Goal: Task Accomplishment & Management: Complete application form

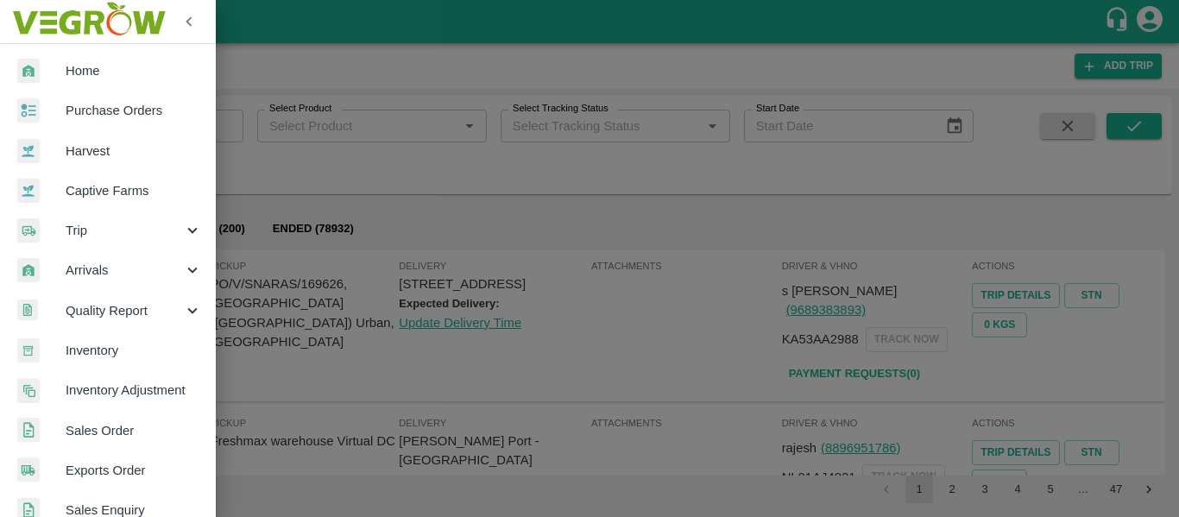
scroll to position [547, 0]
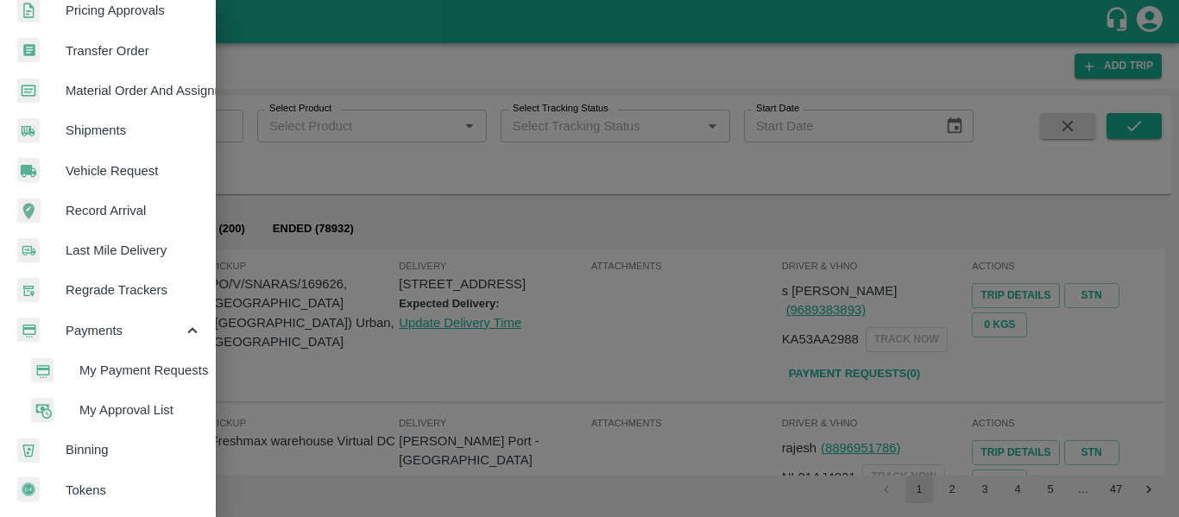
click at [155, 361] on span "My Payment Requests" at bounding box center [140, 370] width 123 height 19
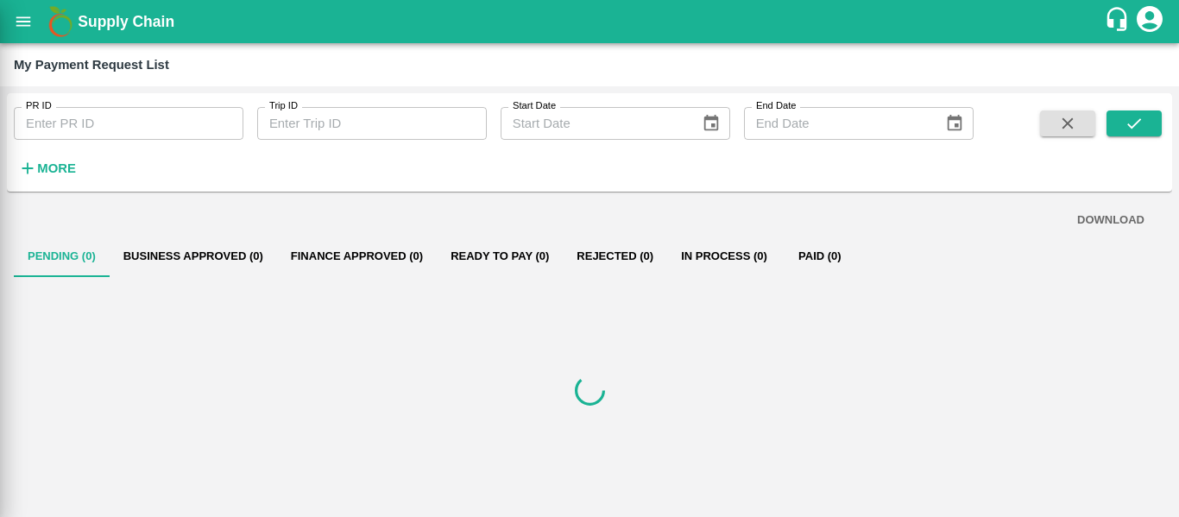
scroll to position [540, 0]
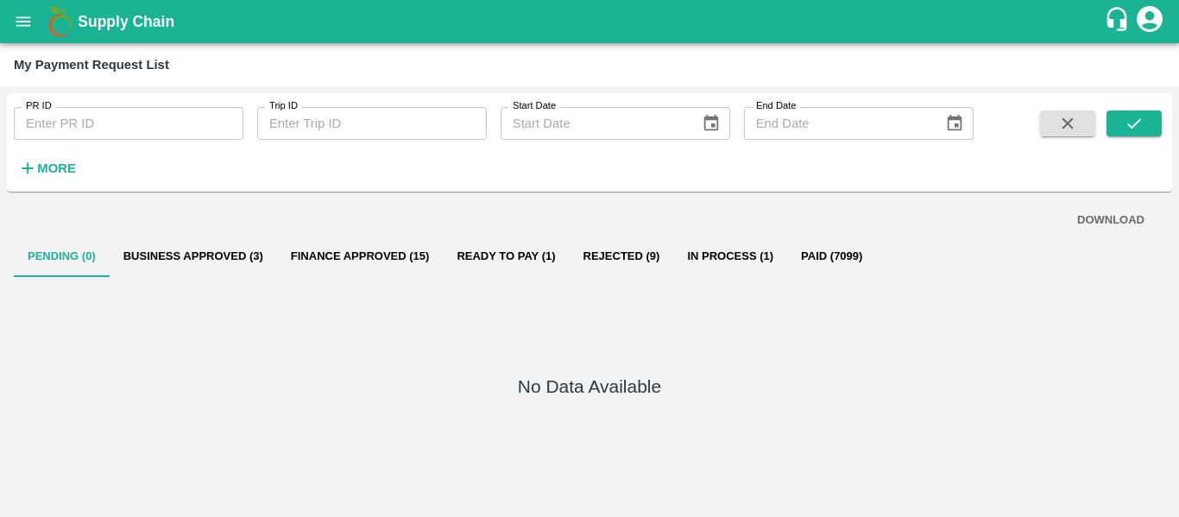
click at [200, 237] on button "Business Approved (3)" at bounding box center [193, 256] width 167 height 41
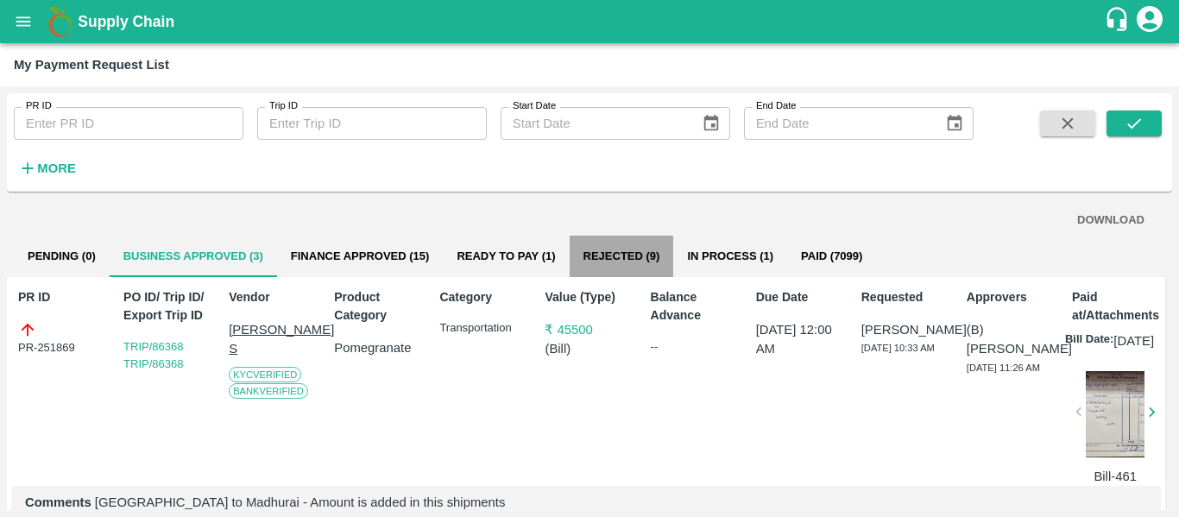
click at [637, 256] on button "Rejected (9)" at bounding box center [622, 256] width 104 height 41
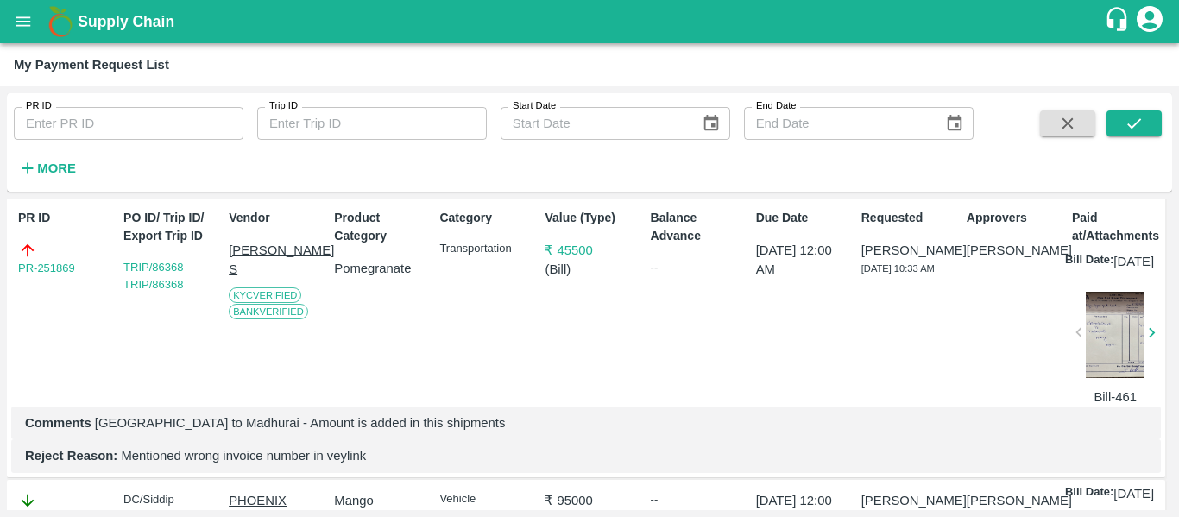
scroll to position [79, 0]
click at [56, 269] on link "PR-251869" at bounding box center [46, 268] width 57 height 17
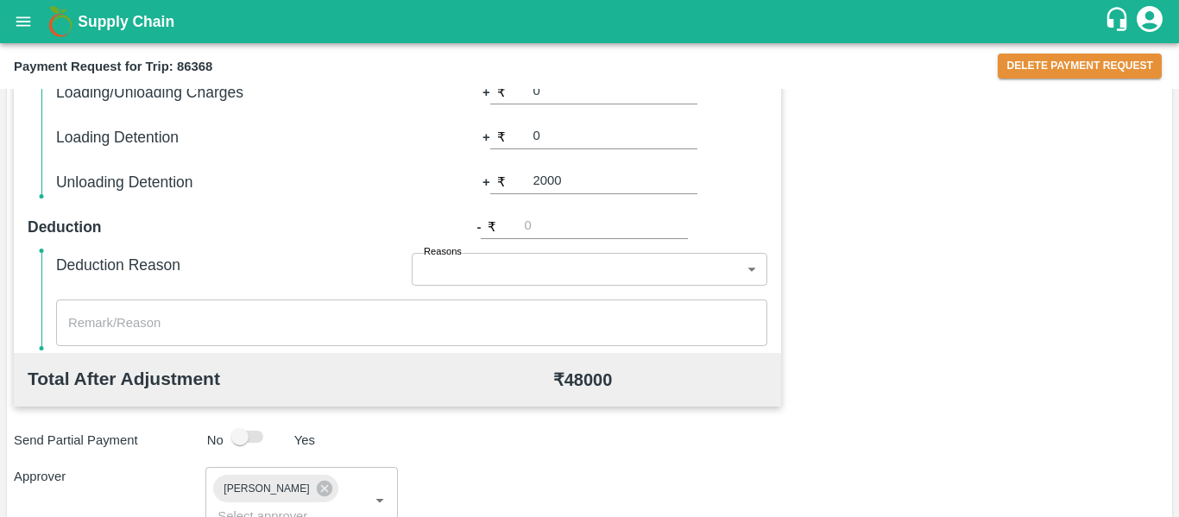
scroll to position [972, 0]
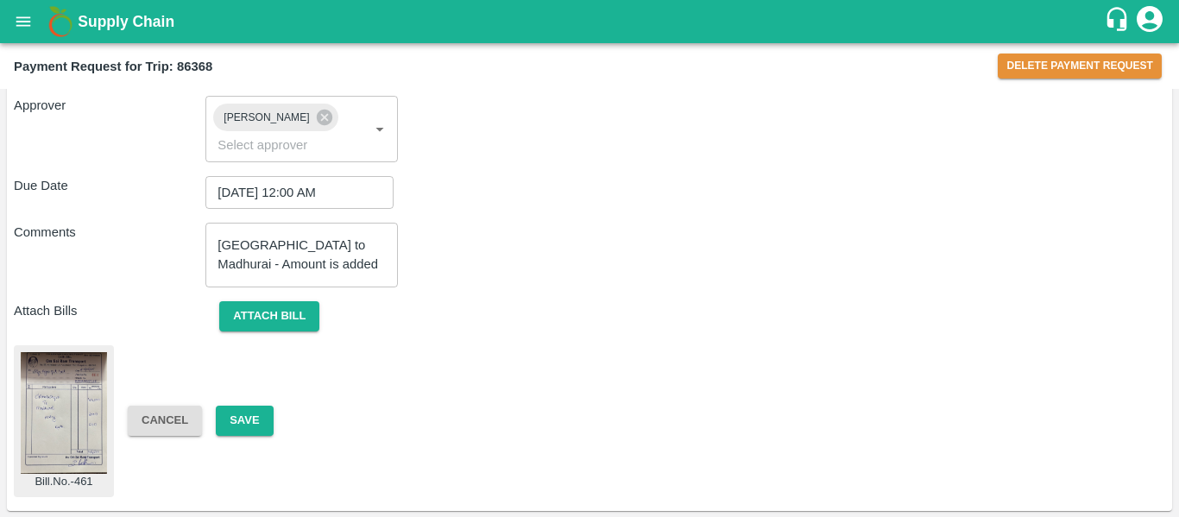
click at [75, 389] on img at bounding box center [64, 413] width 86 height 122
click at [280, 319] on button "Attach bill" at bounding box center [269, 316] width 100 height 30
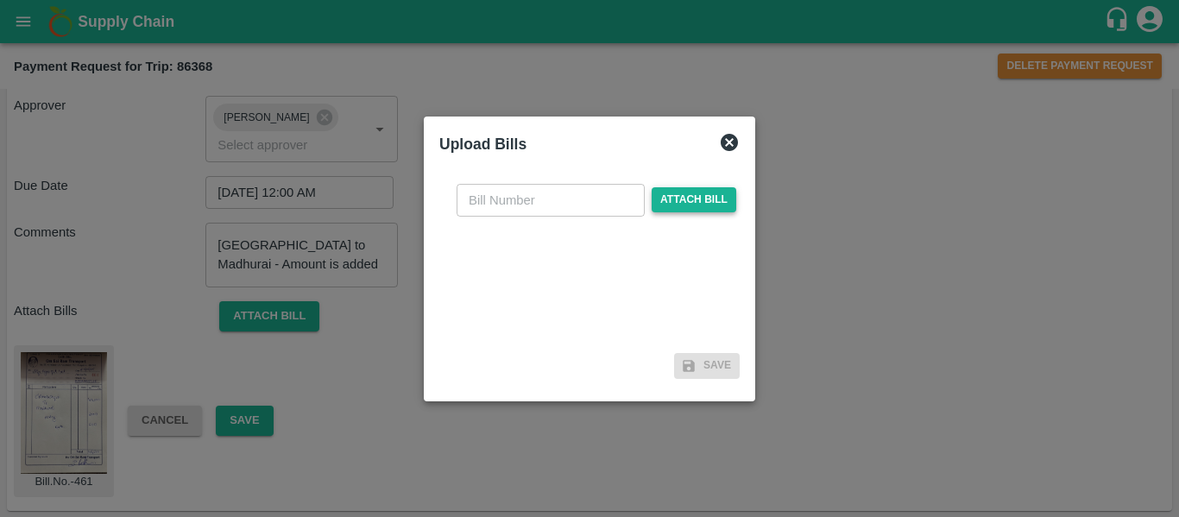
click at [684, 212] on span "Attach bill" at bounding box center [694, 199] width 85 height 25
click at [0, 0] on input "Attach bill" at bounding box center [0, 0] width 0 height 0
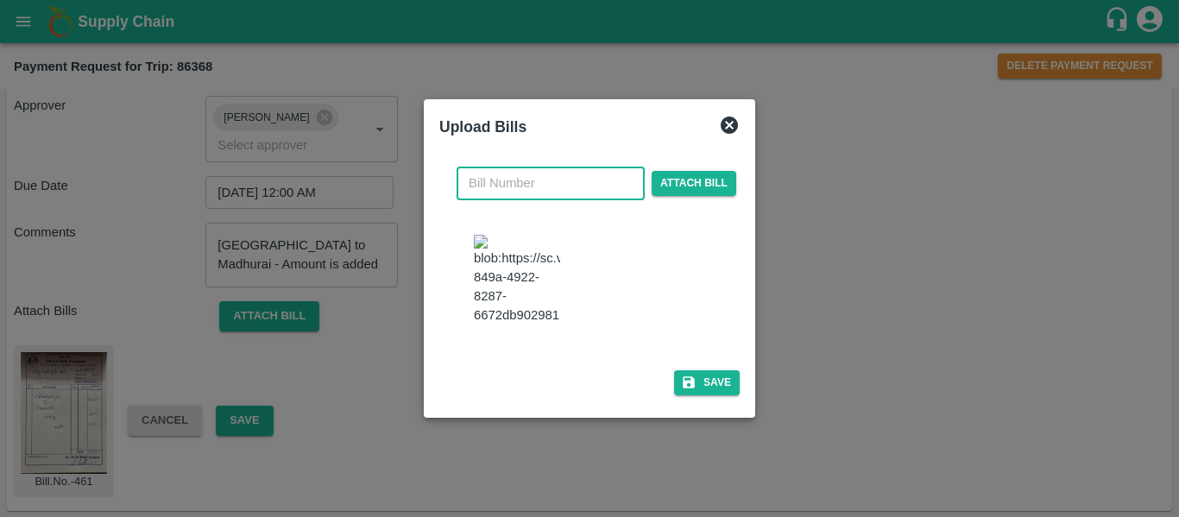
click at [492, 167] on input "text" at bounding box center [551, 183] width 188 height 33
type input "464"
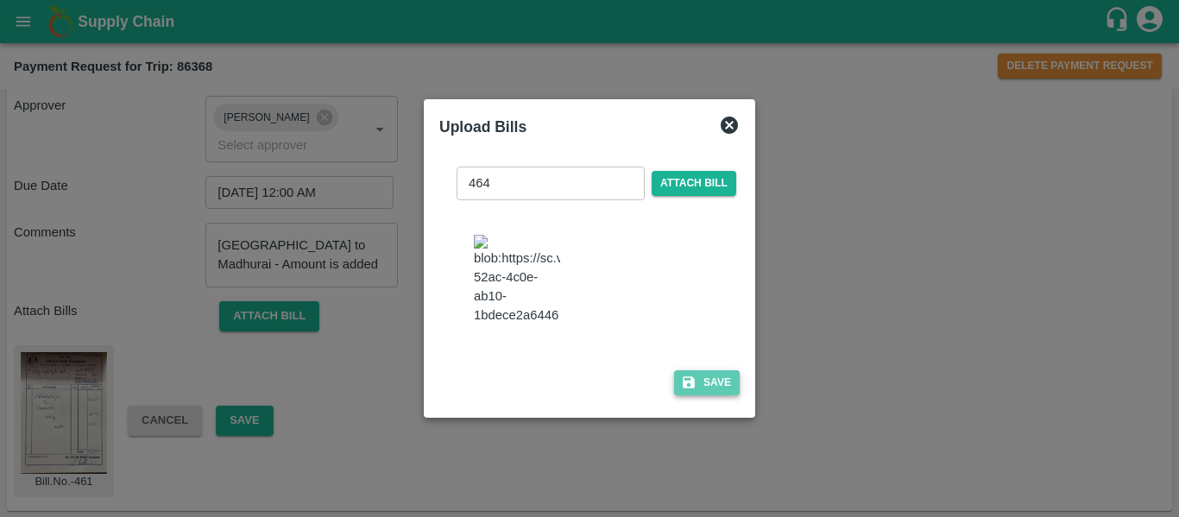
click at [713, 395] on button "Save" at bounding box center [707, 382] width 66 height 25
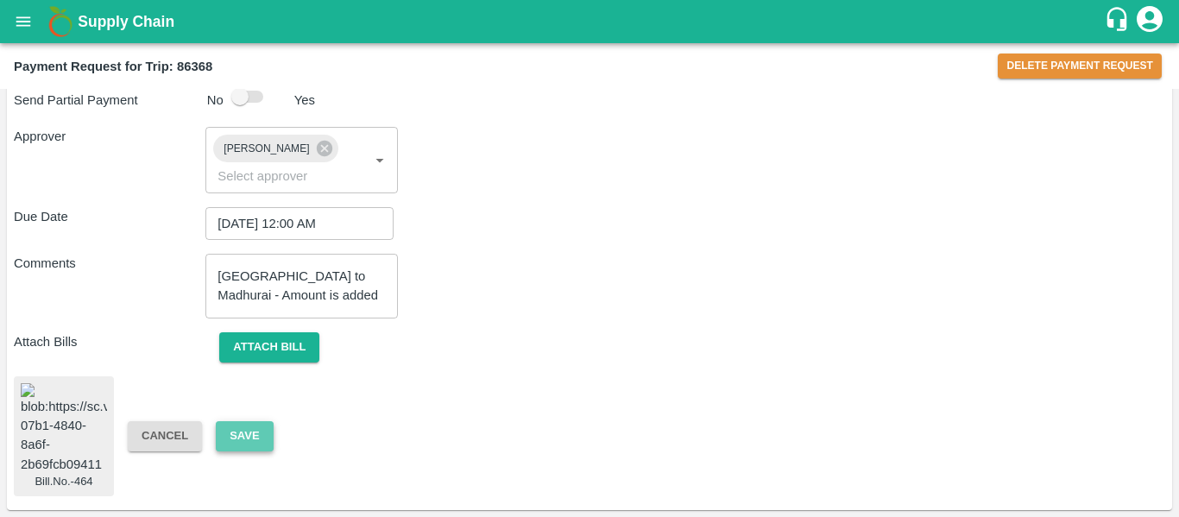
click at [241, 424] on button "Save" at bounding box center [244, 436] width 57 height 30
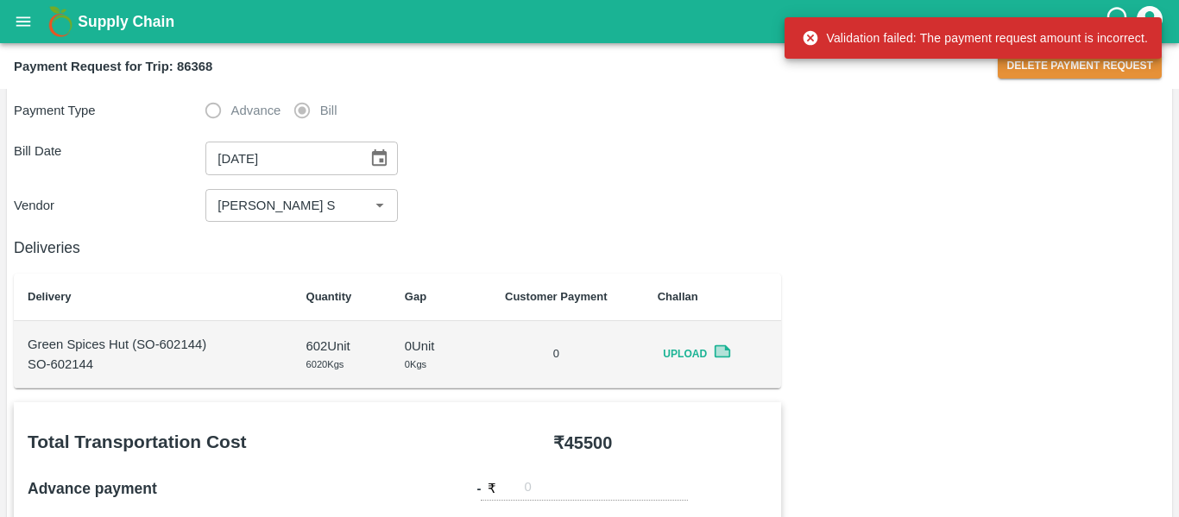
scroll to position [0, 0]
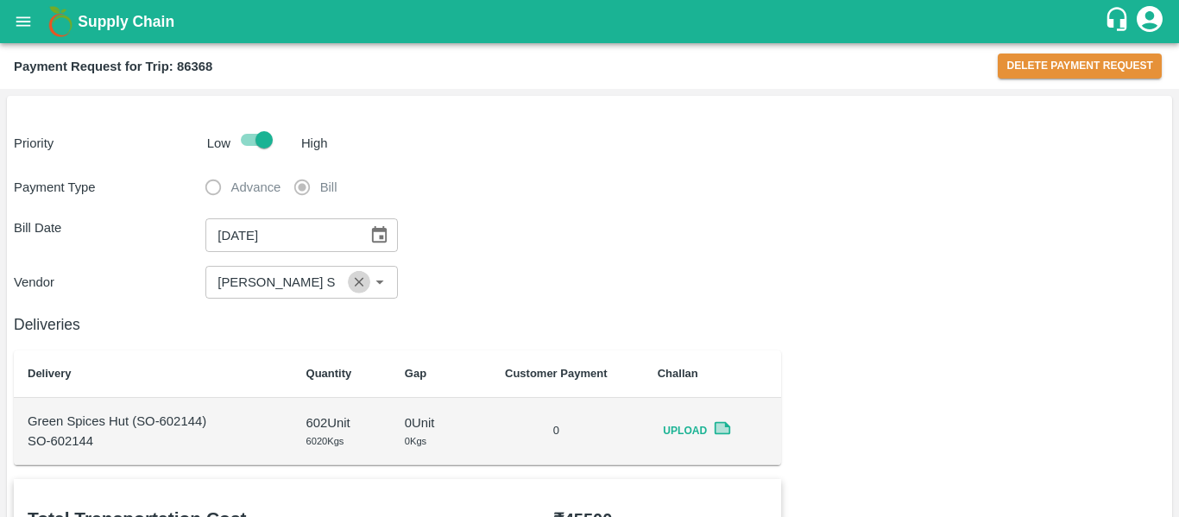
click at [364, 290] on icon "Clear" at bounding box center [359, 283] width 16 height 16
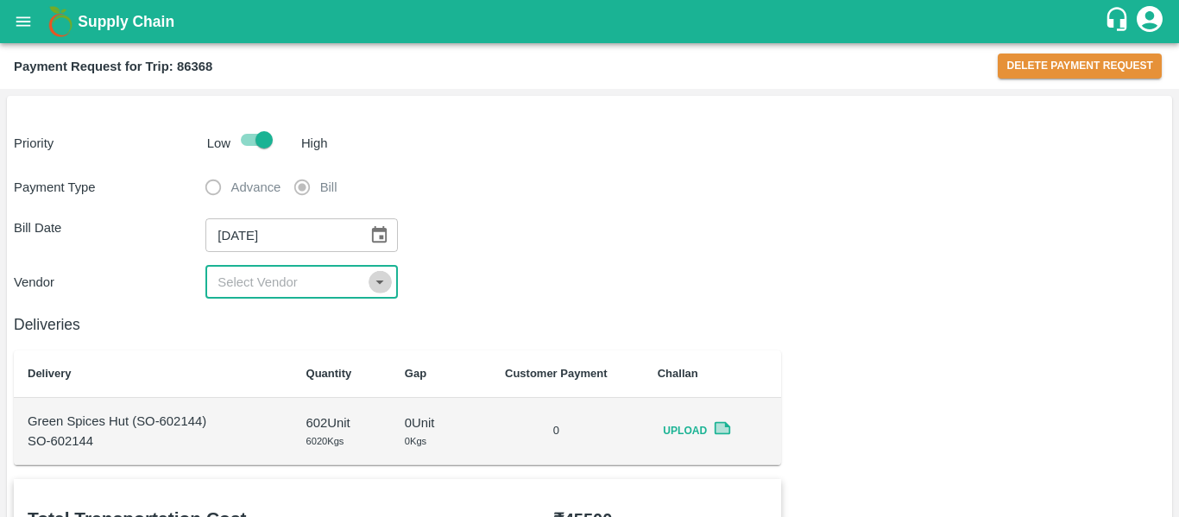
click at [380, 289] on icon "Open" at bounding box center [379, 282] width 19 height 19
click at [344, 312] on div "Lokesha S - ₹43000" at bounding box center [301, 330] width 192 height 49
type input "Lokesha S - ₹43000"
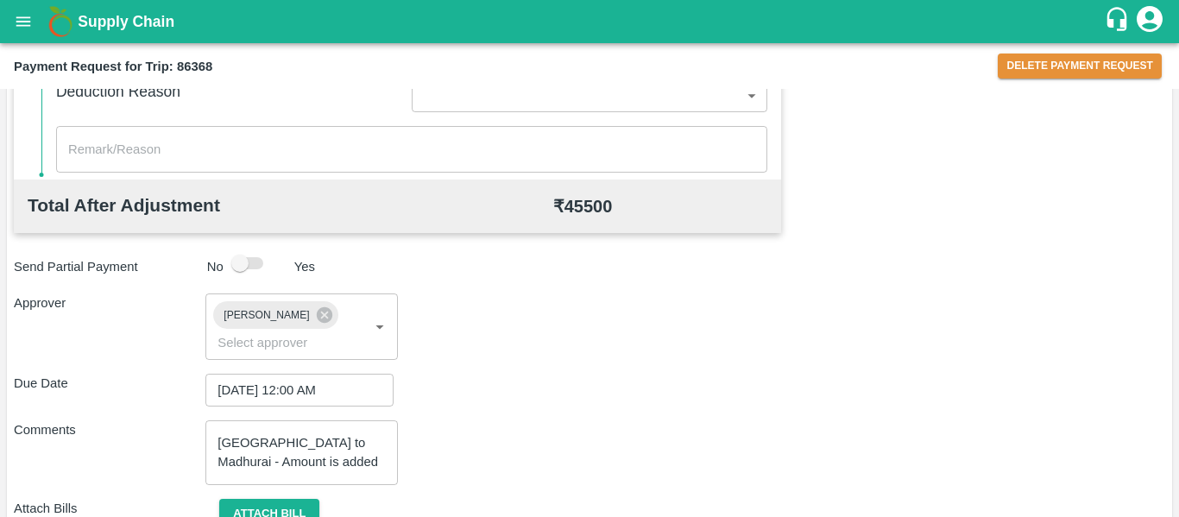
scroll to position [972, 0]
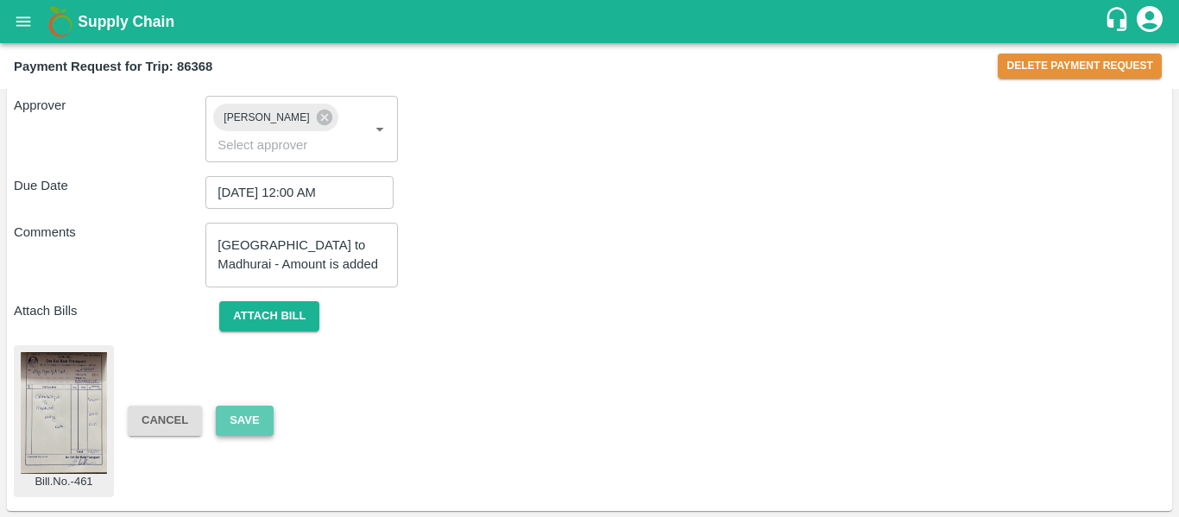
click at [253, 414] on button "Save" at bounding box center [244, 421] width 57 height 30
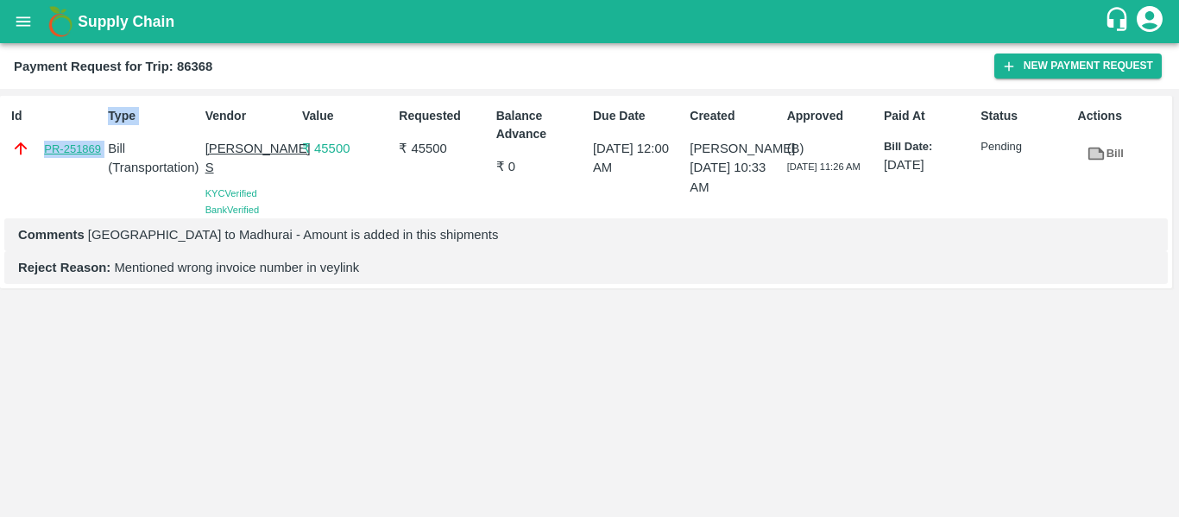
drag, startPoint x: 108, startPoint y: 149, endPoint x: 47, endPoint y: 149, distance: 61.3
click at [47, 149] on div "Id PR-251869 Type Bill ( Transportation ) Vendor Lokesha S KYC Verified Bank Ve…" at bounding box center [586, 192] width 1172 height 193
click at [64, 197] on div "Id PR-251869" at bounding box center [52, 159] width 97 height 118
drag, startPoint x: 102, startPoint y: 150, endPoint x: 35, endPoint y: 151, distance: 67.3
click at [35, 151] on div "Id PR-251869 Type Bill ( Transportation ) Vendor Lokesha S KYC Verified Bank Ve…" at bounding box center [586, 192] width 1172 height 193
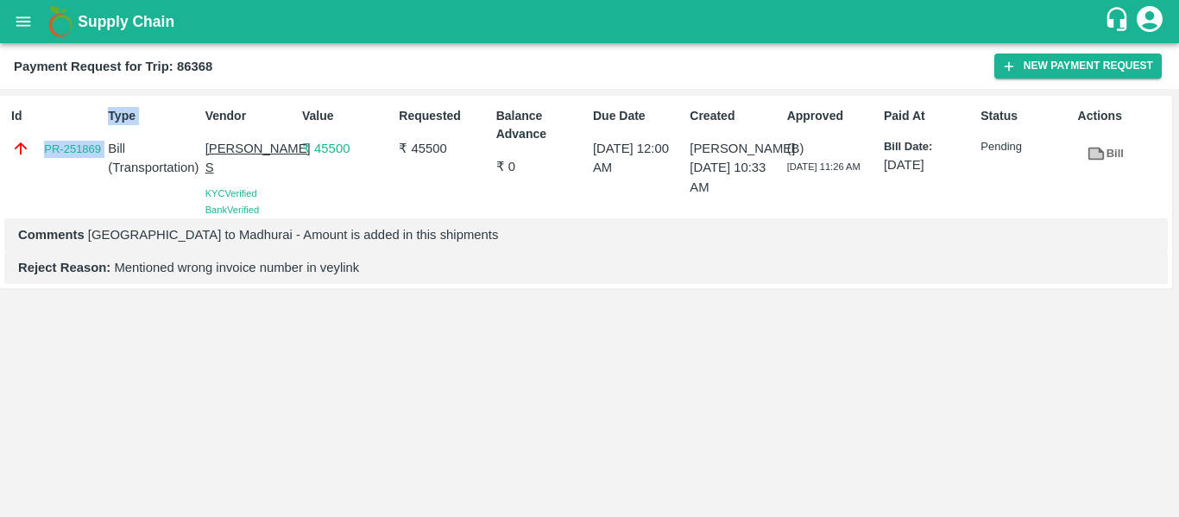
click at [63, 180] on div "Id PR-251869" at bounding box center [52, 159] width 97 height 118
click at [98, 148] on link "PR-251869" at bounding box center [72, 149] width 57 height 17
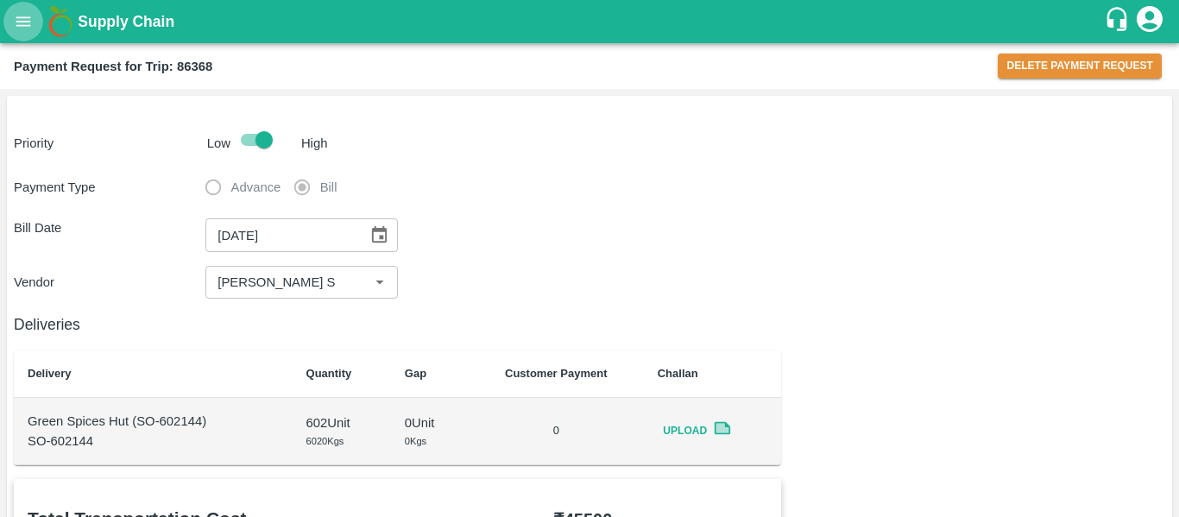
click at [21, 16] on icon "open drawer" at bounding box center [23, 21] width 19 height 19
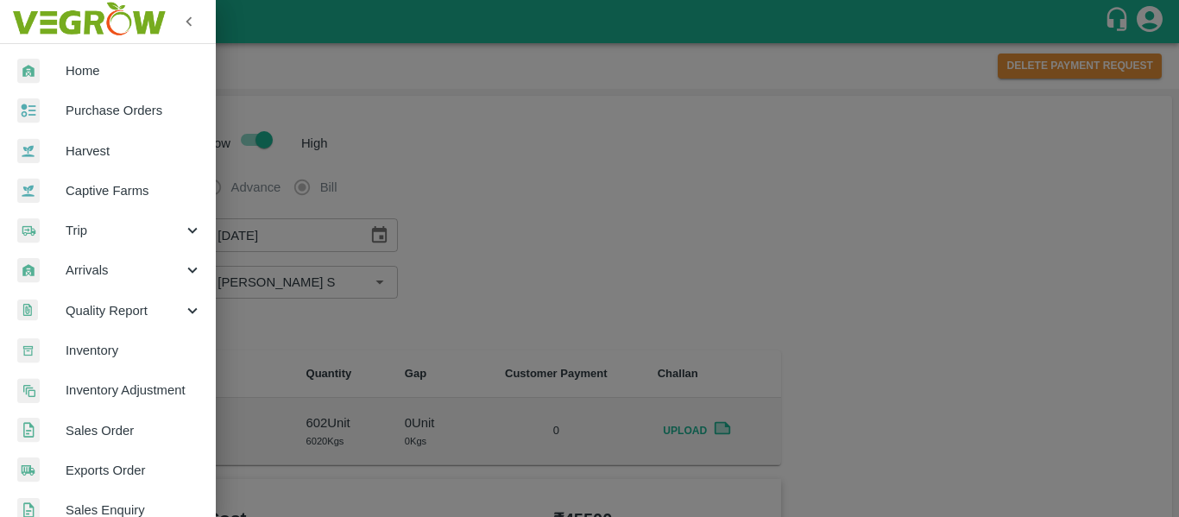
scroll to position [466, 0]
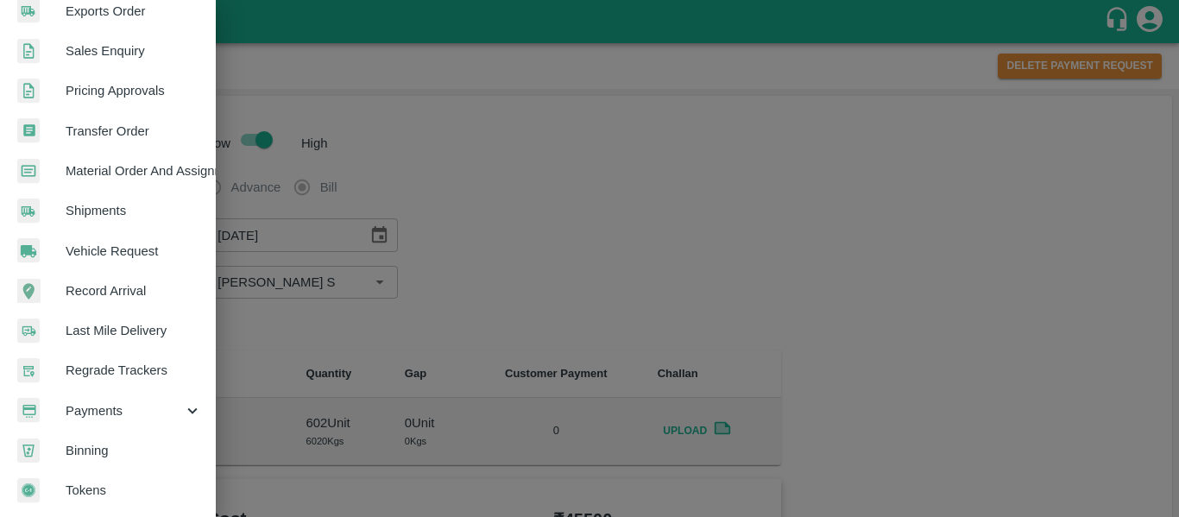
click at [149, 401] on span "Payments" at bounding box center [124, 410] width 117 height 19
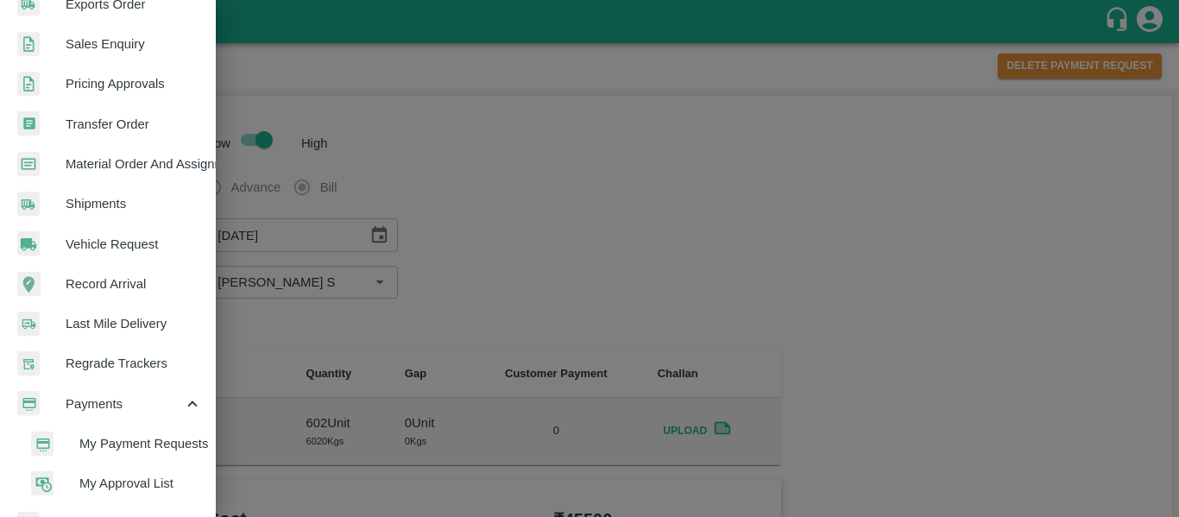
click at [139, 434] on span "My Payment Requests" at bounding box center [140, 443] width 123 height 19
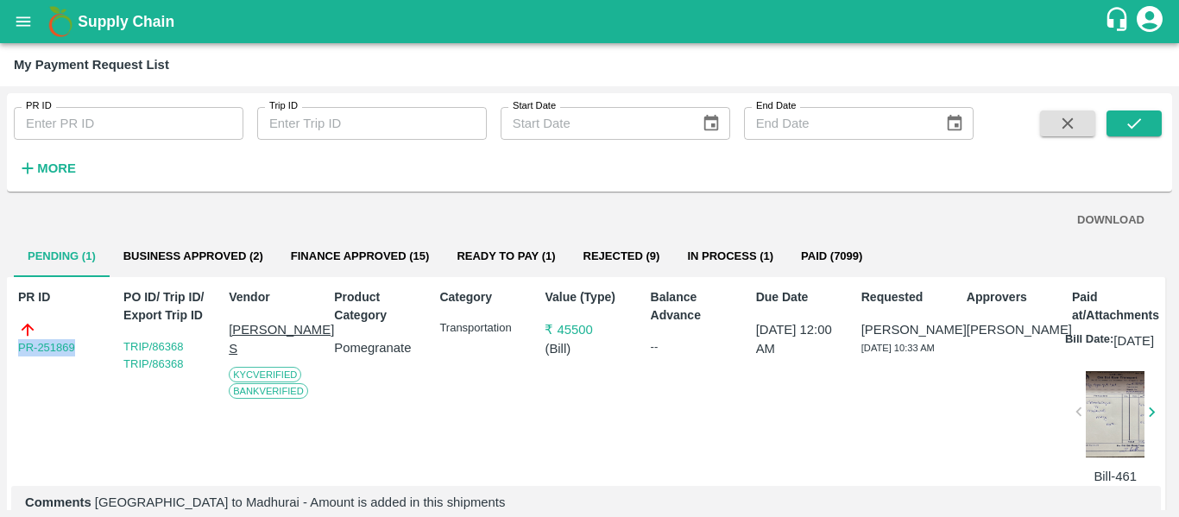
drag, startPoint x: 84, startPoint y: 360, endPoint x: 0, endPoint y: 367, distance: 84.0
click at [0, 367] on div "PR ID PR ID Trip ID Trip ID Start Date Start Date End Date End Date More DOWNLO…" at bounding box center [589, 301] width 1179 height 431
click at [692, 263] on button "In Process (1)" at bounding box center [730, 256] width 114 height 41
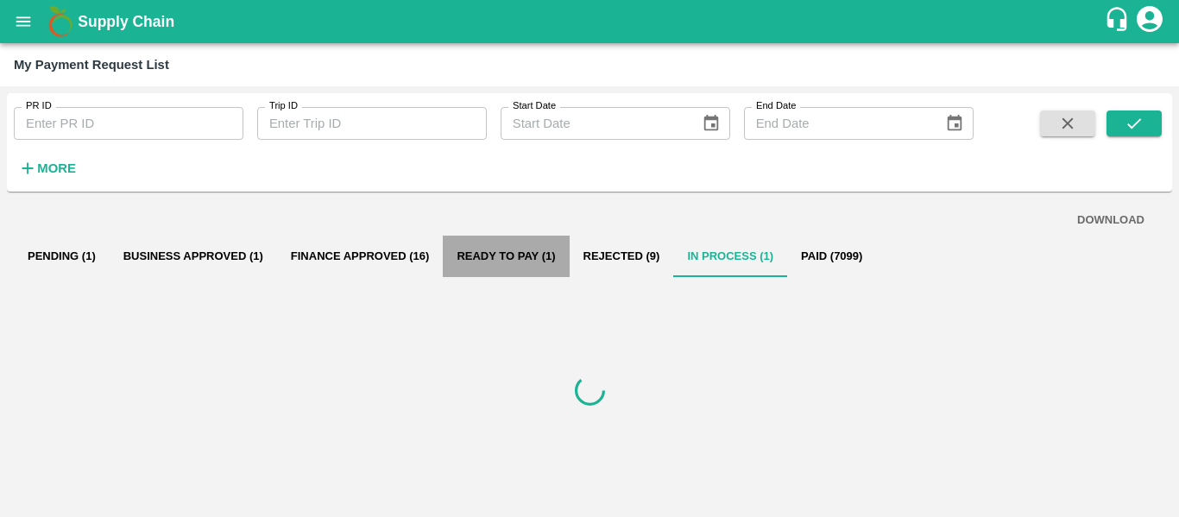
click at [503, 267] on button "Ready To Pay (1)" at bounding box center [506, 256] width 126 height 41
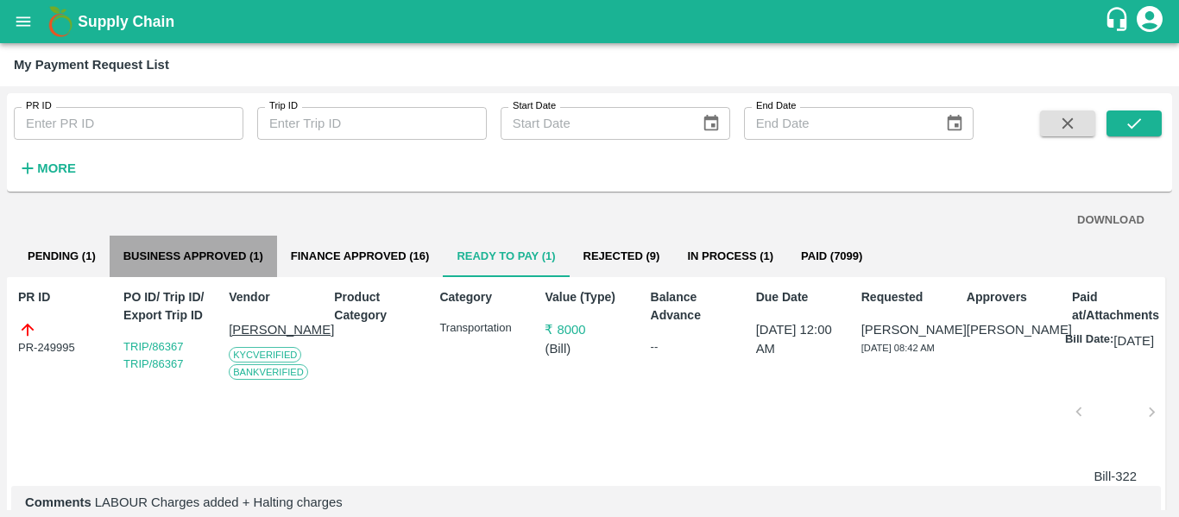
click at [207, 243] on button "Business Approved (1)" at bounding box center [193, 256] width 167 height 41
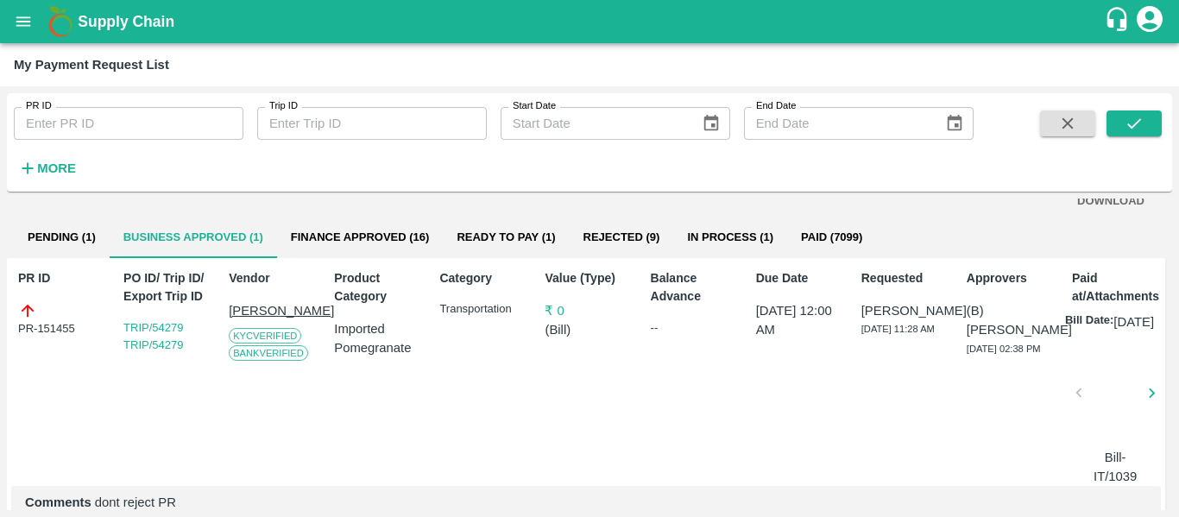
scroll to position [20, 0]
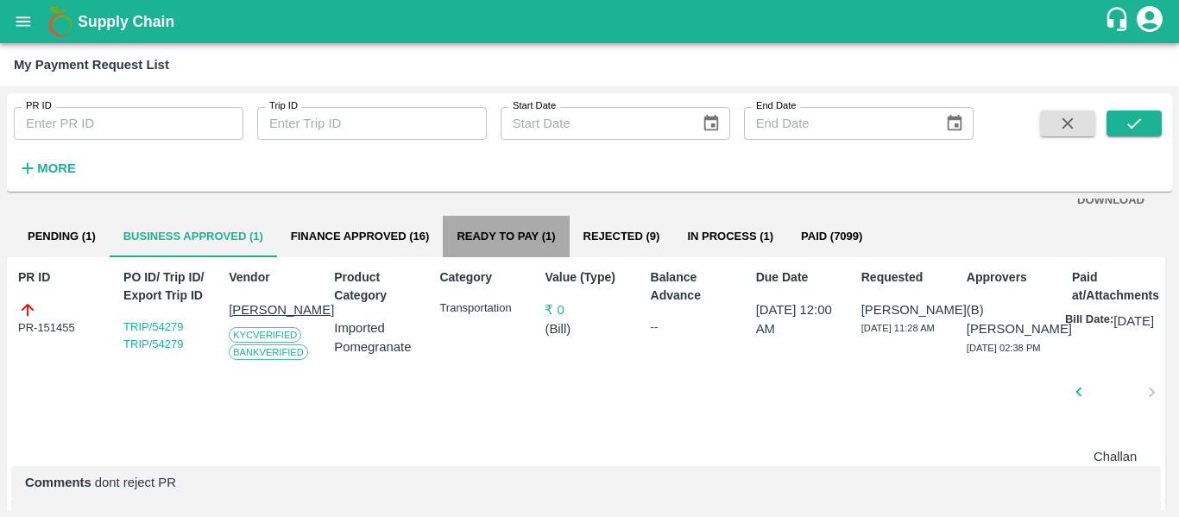
click at [516, 233] on button "Ready To Pay (1)" at bounding box center [506, 236] width 126 height 41
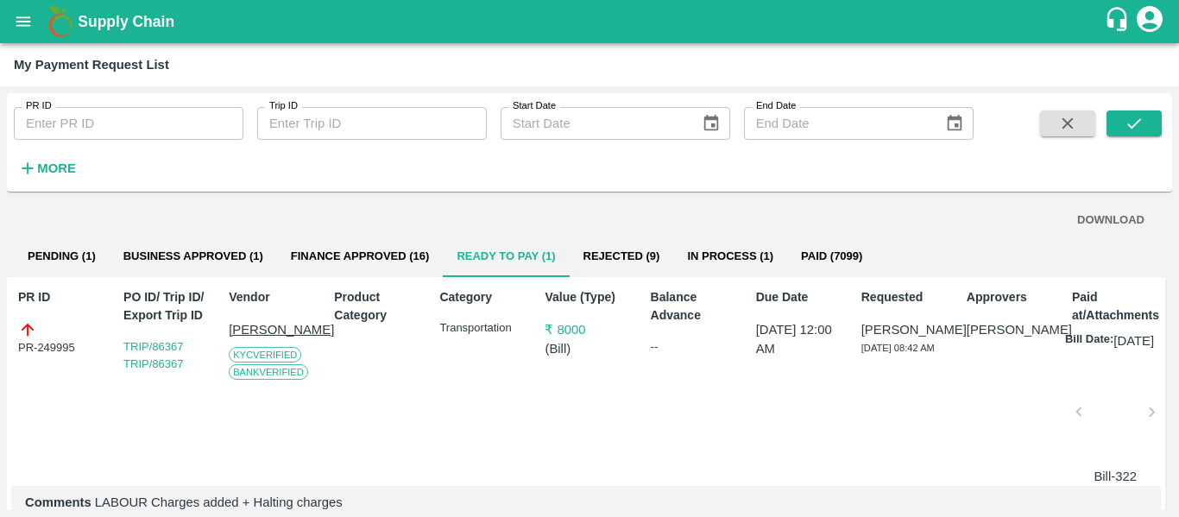
scroll to position [85, 0]
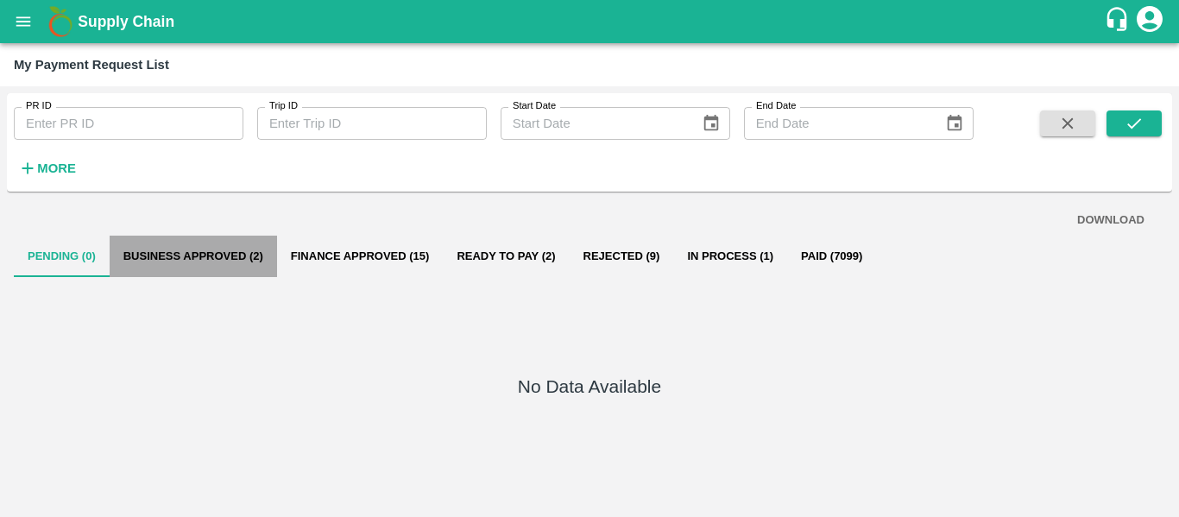
click at [224, 245] on button "Business Approved (2)" at bounding box center [193, 256] width 167 height 41
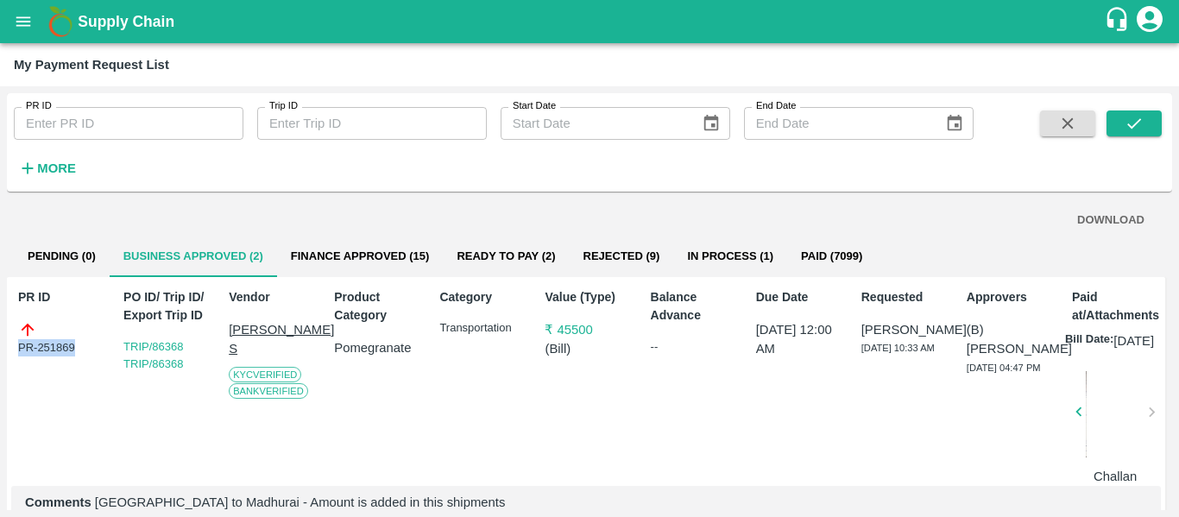
drag, startPoint x: 89, startPoint y: 352, endPoint x: 0, endPoint y: 360, distance: 89.3
click at [0, 360] on div "PR ID PR ID Trip ID Trip ID Start Date Start Date End Date End Date More DOWNLO…" at bounding box center [589, 301] width 1179 height 431
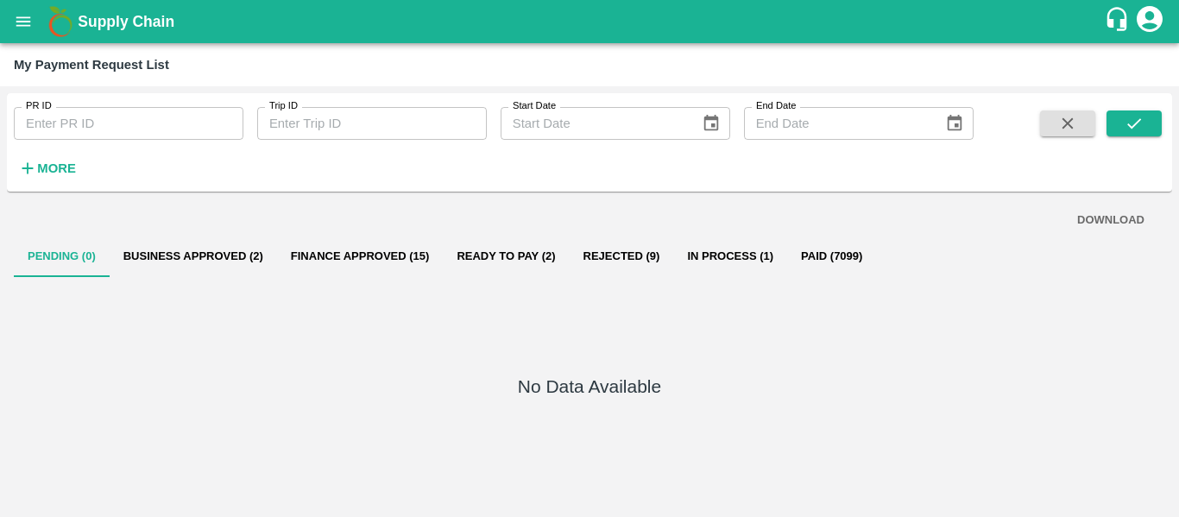
click at [232, 265] on button "Business Approved (2)" at bounding box center [193, 256] width 167 height 41
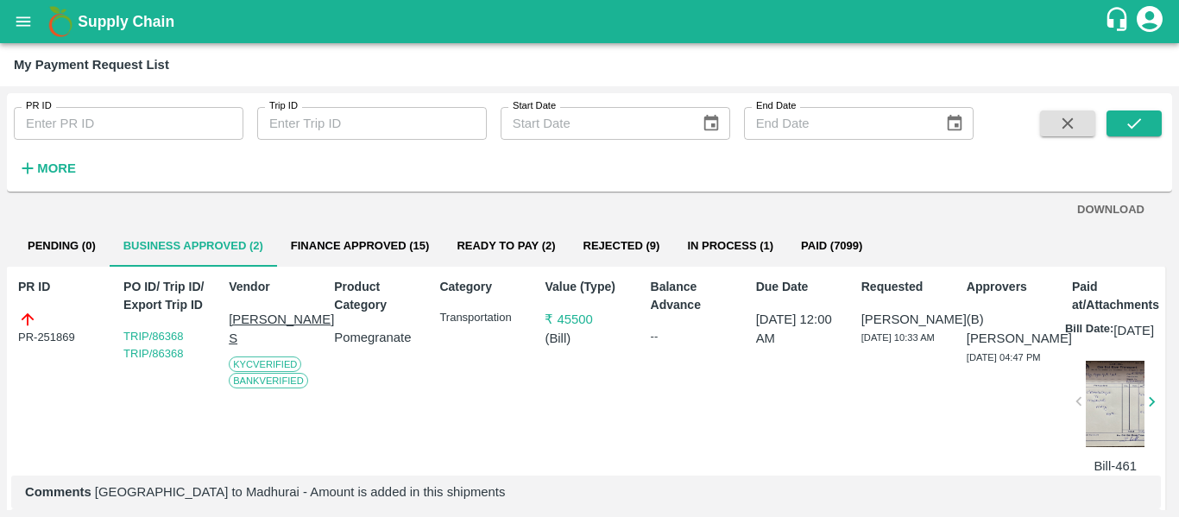
scroll to position [11, 0]
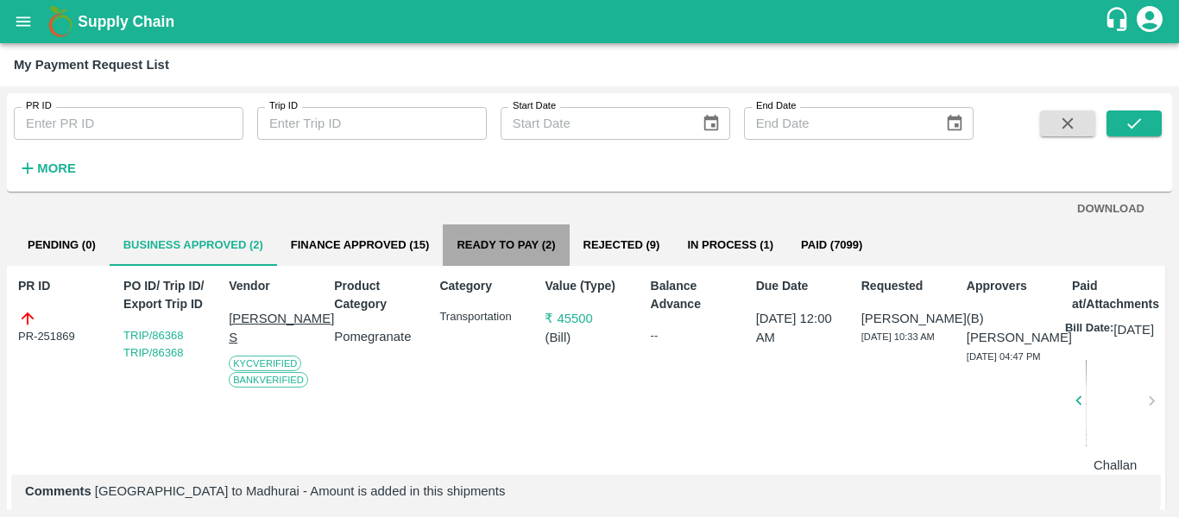
click at [504, 246] on button "Ready To Pay (2)" at bounding box center [506, 244] width 126 height 41
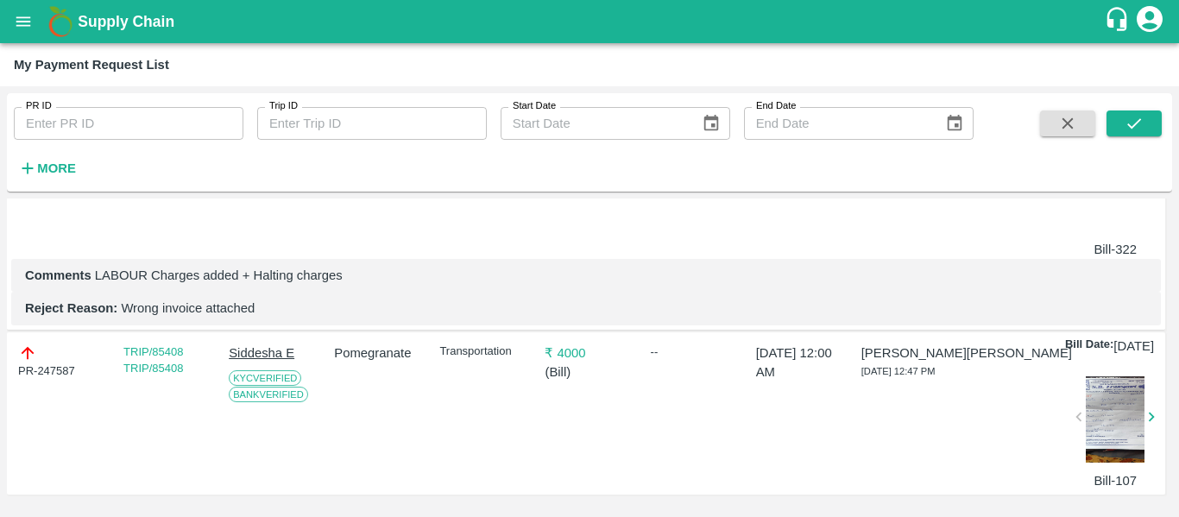
scroll to position [0, 0]
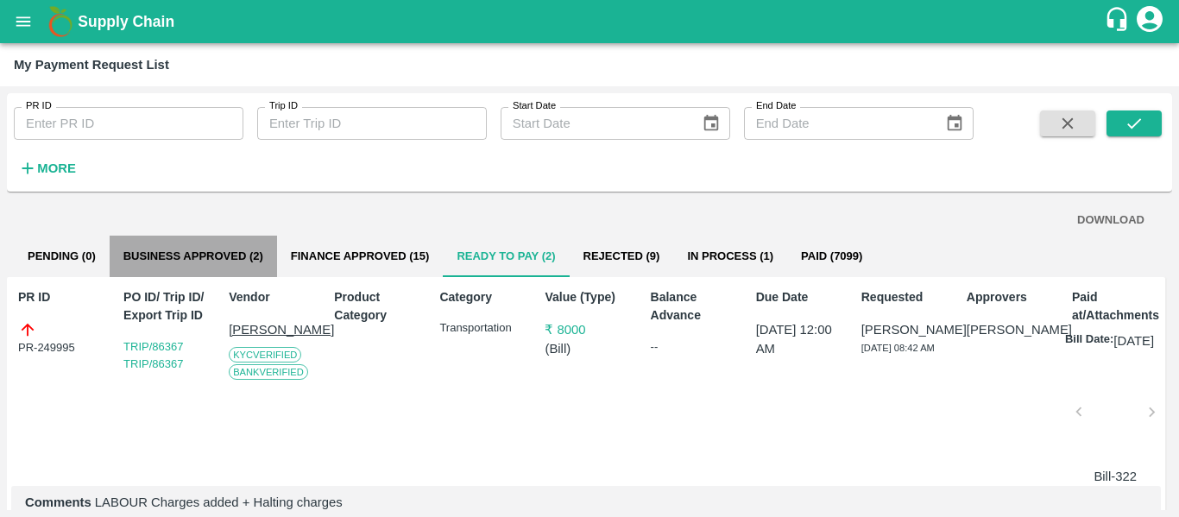
click at [210, 262] on button "Business Approved (2)" at bounding box center [193, 256] width 167 height 41
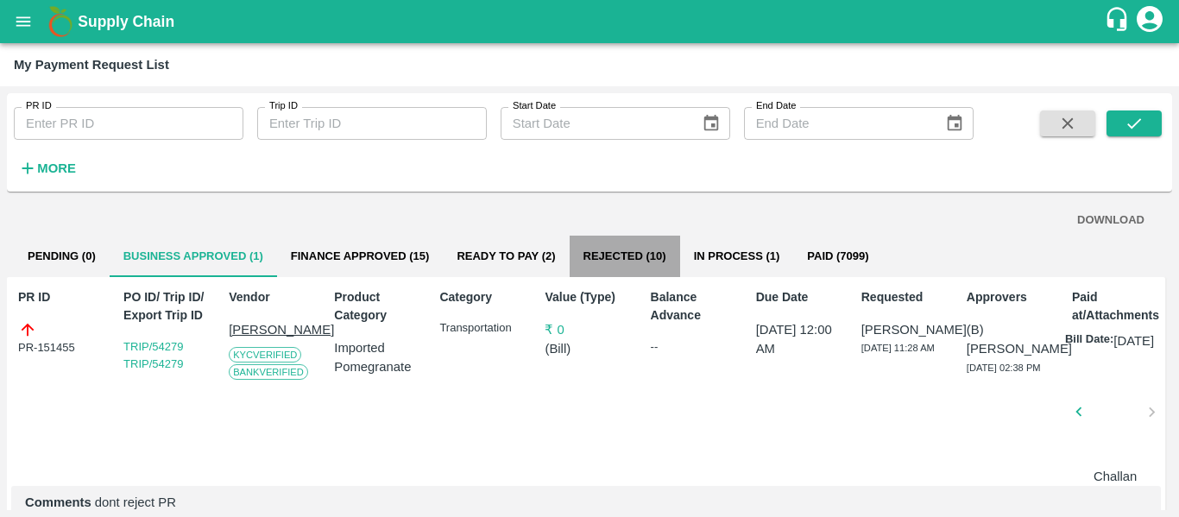
click at [632, 252] on button "Rejected (10)" at bounding box center [625, 256] width 111 height 41
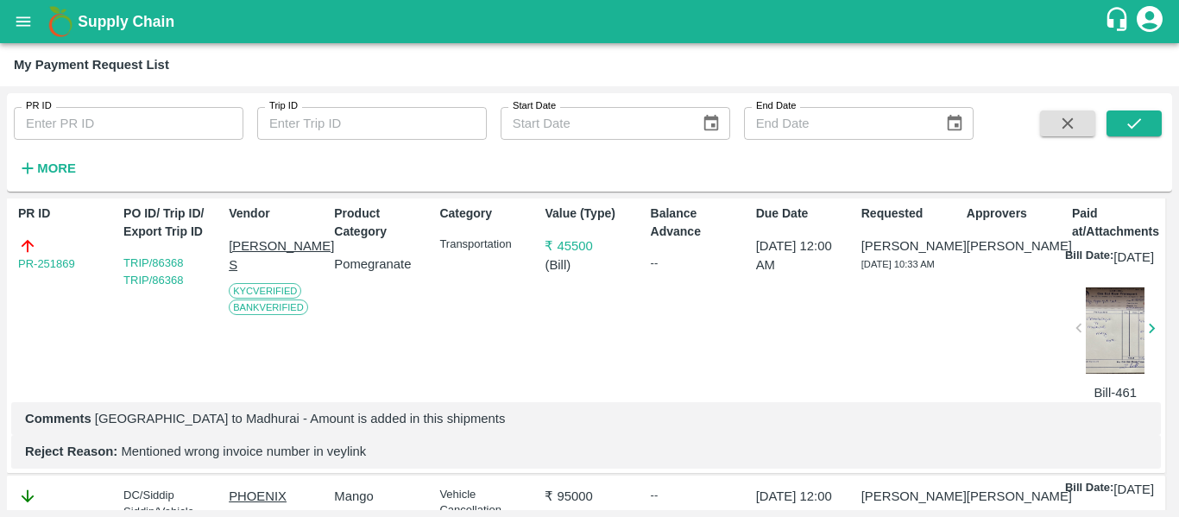
scroll to position [87, 0]
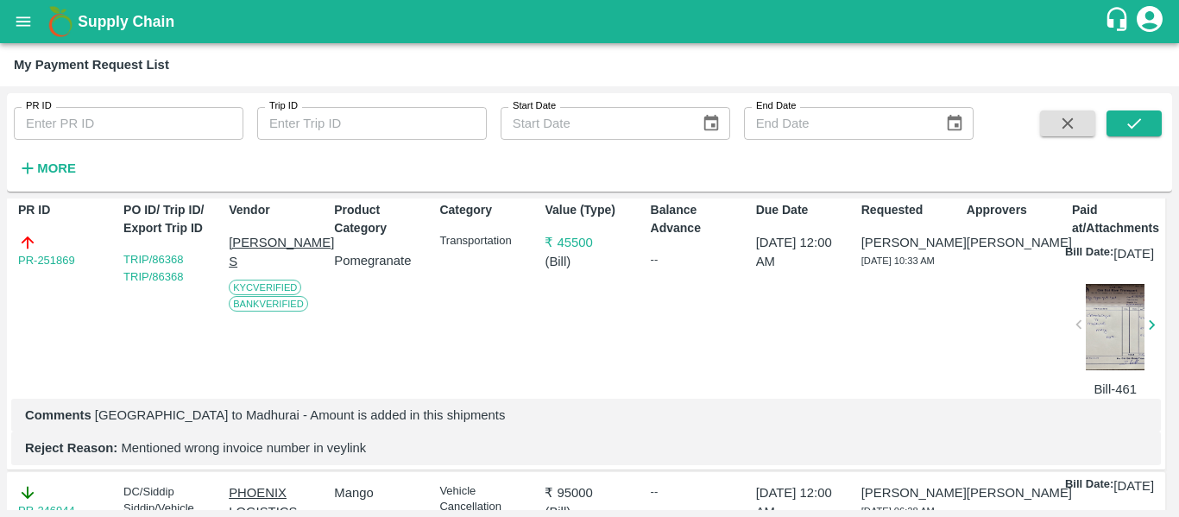
click at [1113, 357] on div at bounding box center [1116, 327] width 60 height 86
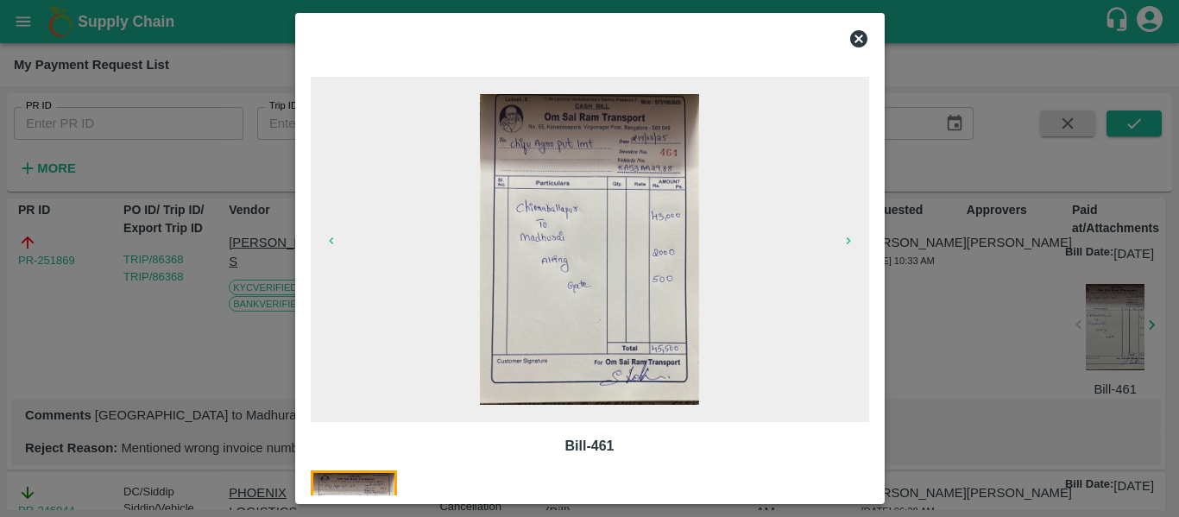
click at [861, 35] on icon at bounding box center [858, 38] width 17 height 17
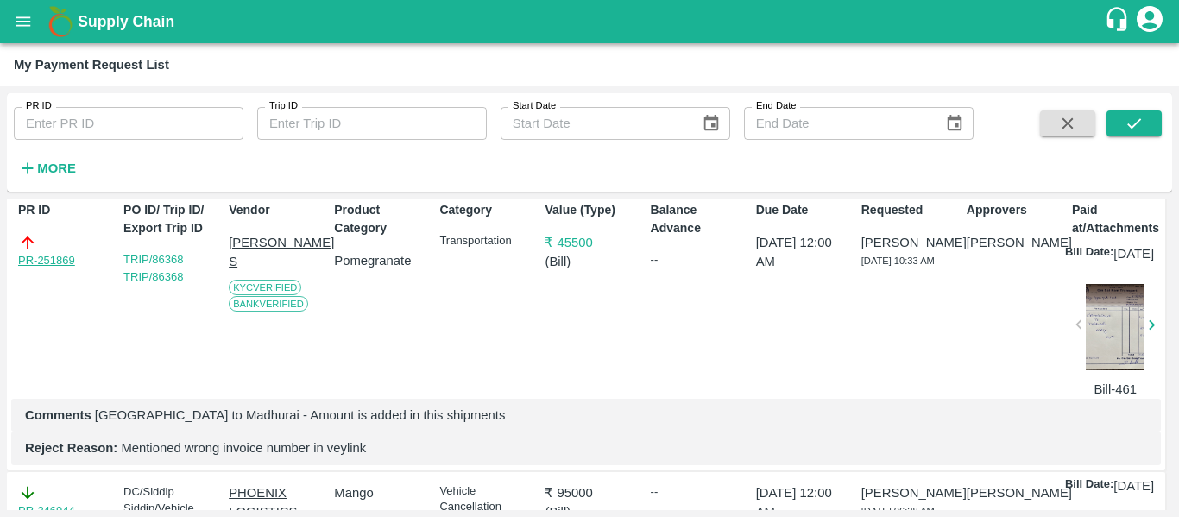
click at [53, 254] on link "PR-251869" at bounding box center [46, 260] width 57 height 17
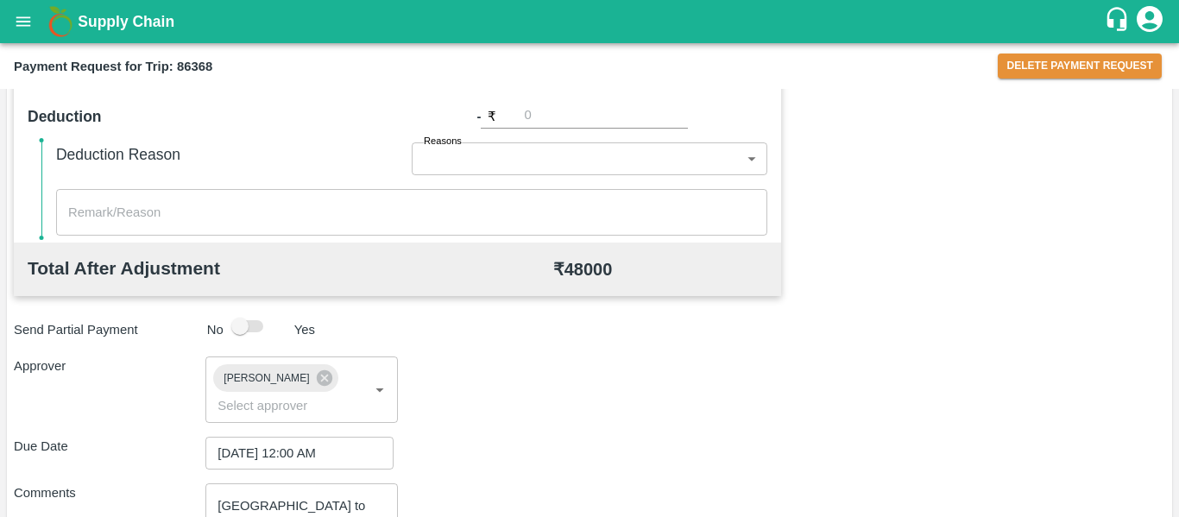
scroll to position [972, 0]
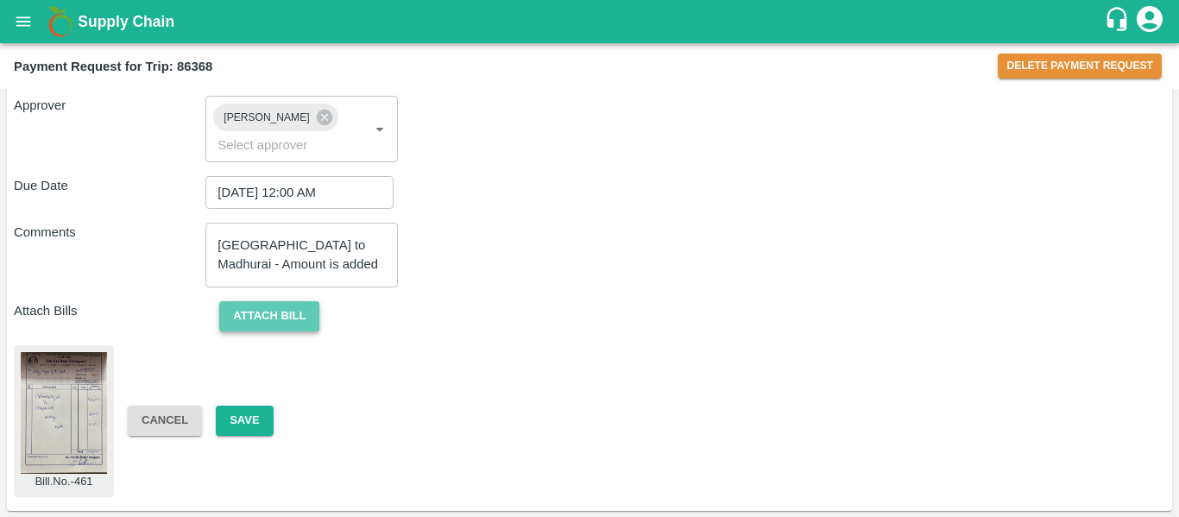
click at [275, 316] on button "Attach bill" at bounding box center [269, 316] width 100 height 30
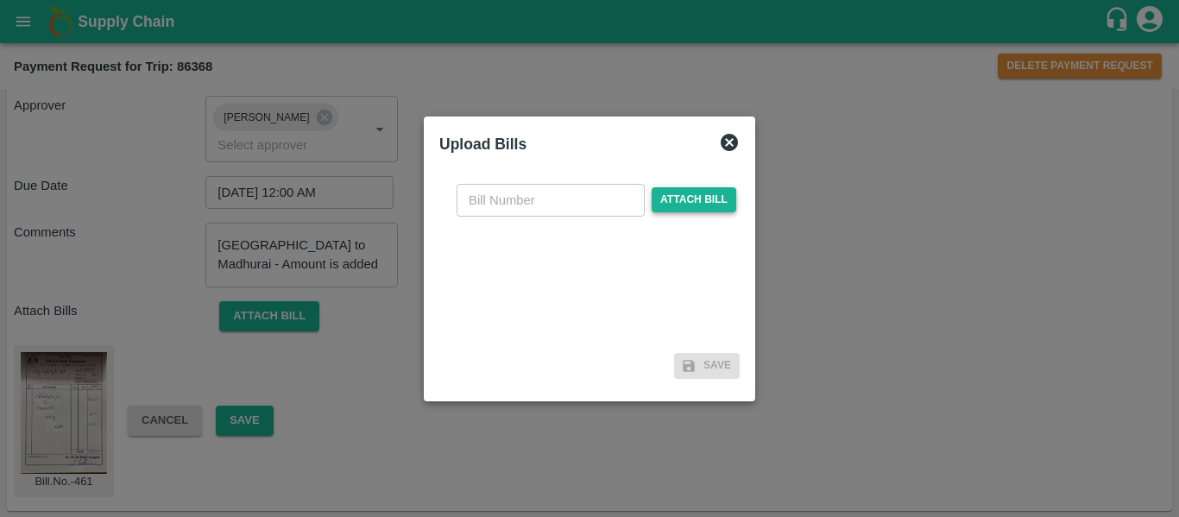
click at [672, 204] on span "Attach bill" at bounding box center [694, 199] width 85 height 25
click at [0, 0] on input "Attach bill" at bounding box center [0, 0] width 0 height 0
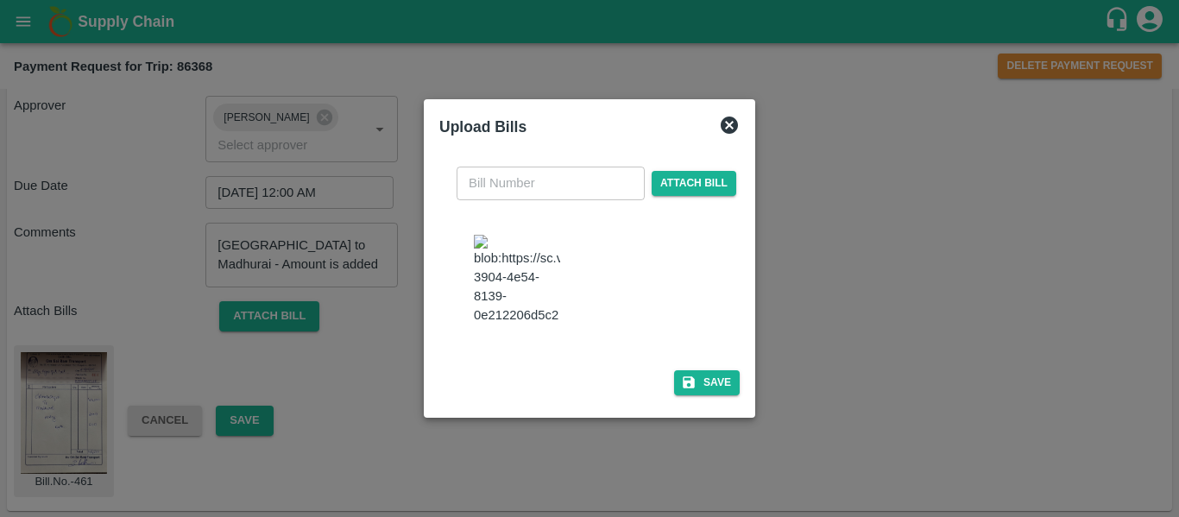
click at [515, 167] on input "text" at bounding box center [551, 183] width 188 height 33
type input "464"
click at [688, 390] on icon "button" at bounding box center [689, 383] width 16 height 16
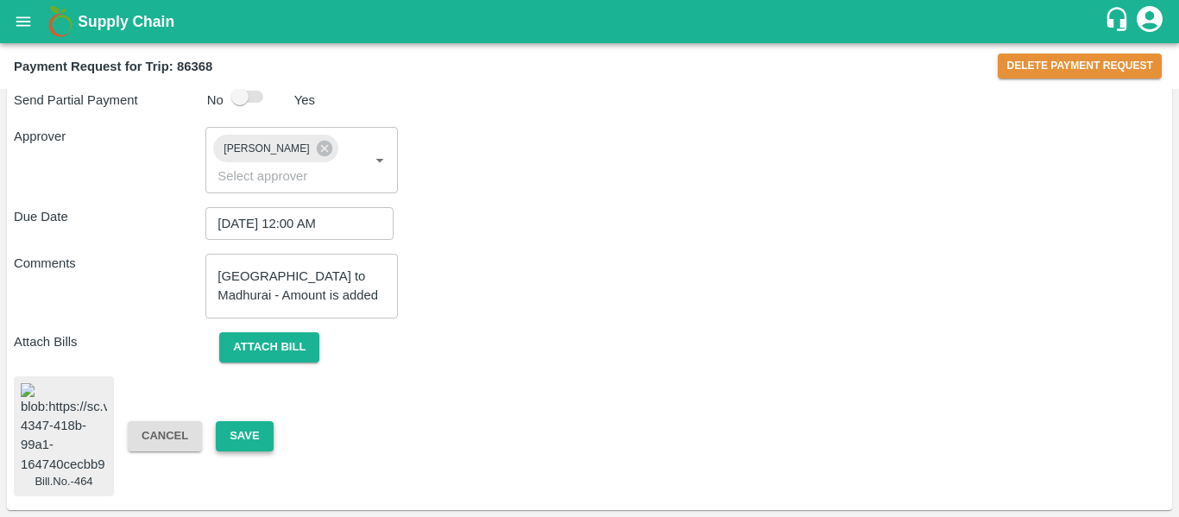
click at [244, 427] on button "Save" at bounding box center [244, 436] width 57 height 30
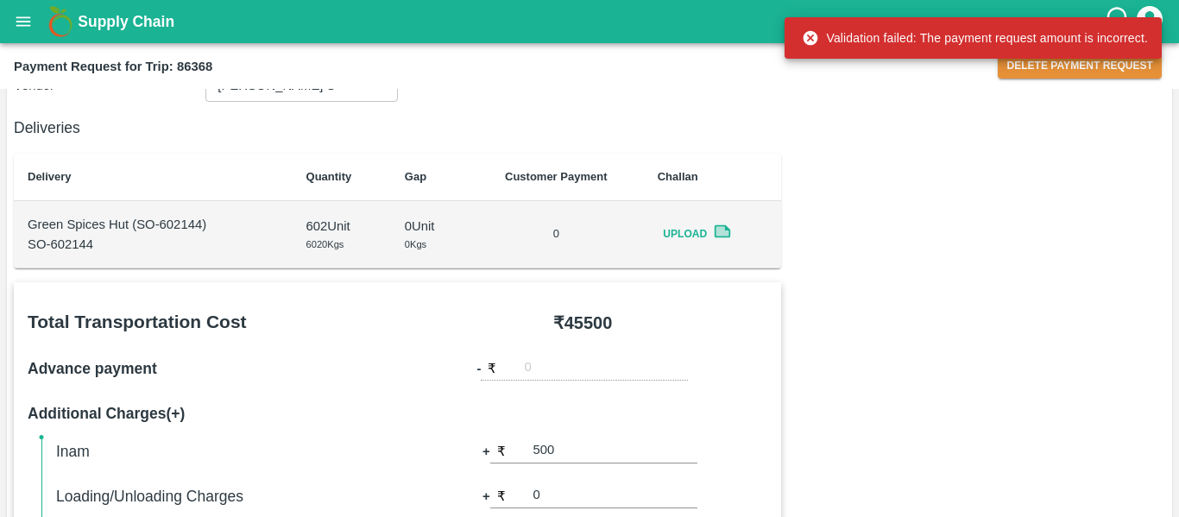
scroll to position [175, 0]
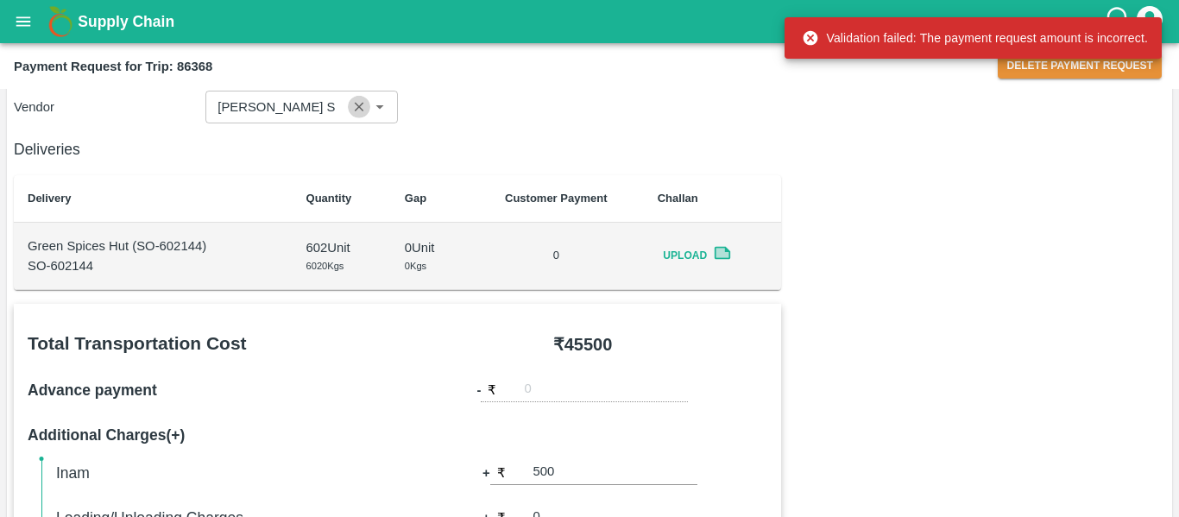
click at [349, 114] on button "Clear" at bounding box center [359, 107] width 23 height 23
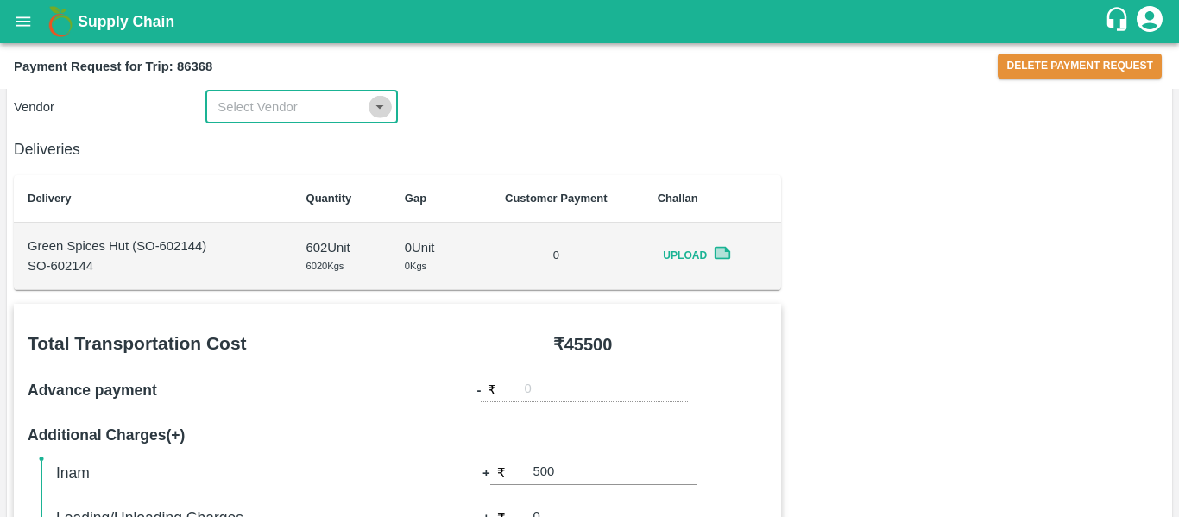
click at [373, 109] on icon "Open" at bounding box center [379, 107] width 19 height 19
click at [331, 144] on div "[PERSON_NAME] S - ₹43000" at bounding box center [300, 155] width 164 height 39
type input "[PERSON_NAME] S - ₹43000"
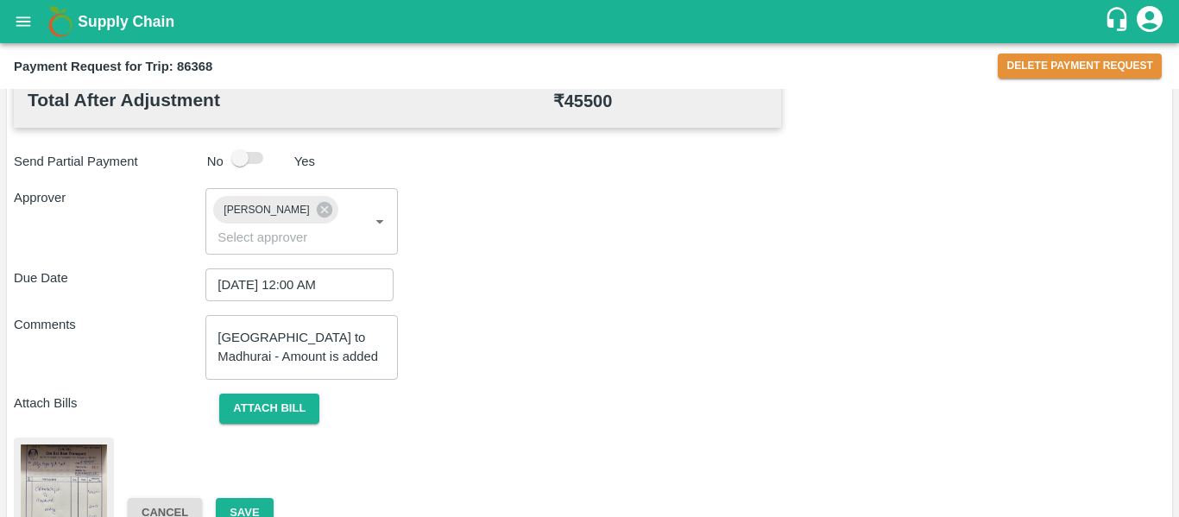
scroll to position [972, 0]
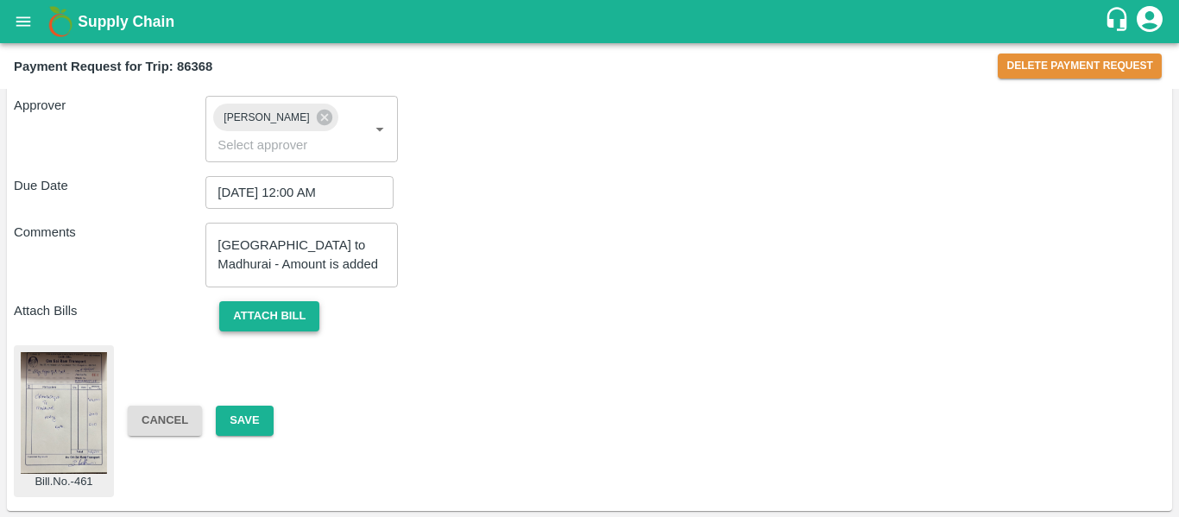
click at [276, 322] on button "Attach bill" at bounding box center [269, 316] width 100 height 30
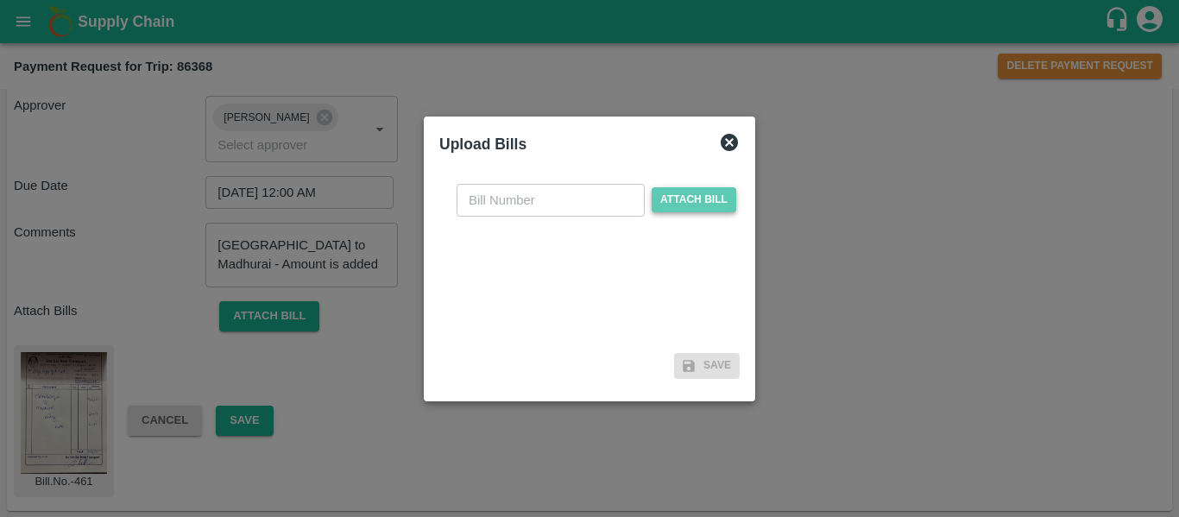
click at [656, 200] on span "Attach bill" at bounding box center [694, 199] width 85 height 25
click at [0, 0] on input "Attach bill" at bounding box center [0, 0] width 0 height 0
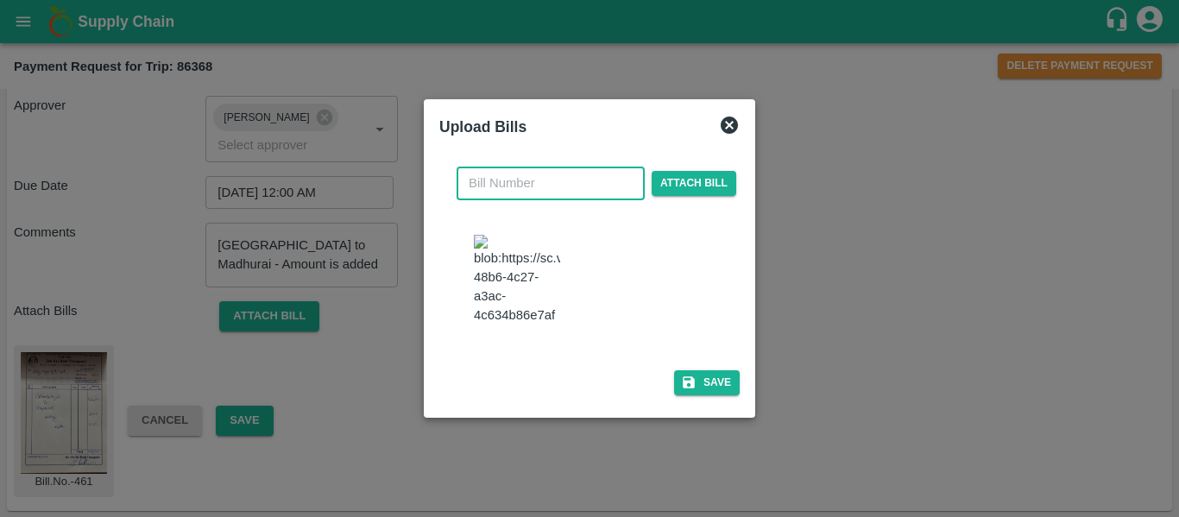
click at [490, 167] on input "text" at bounding box center [551, 183] width 188 height 33
type input "464"
drag, startPoint x: 739, startPoint y: 408, endPoint x: 717, endPoint y: 401, distance: 22.7
click at [717, 401] on div "464 ​ Attach bill Save" at bounding box center [590, 277] width 314 height 263
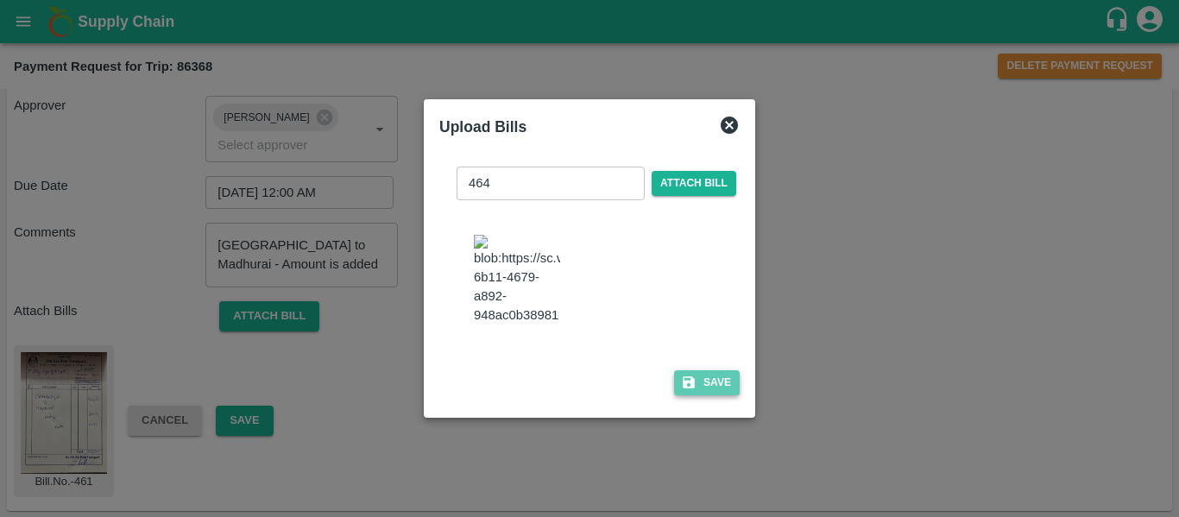
click at [717, 395] on button "Save" at bounding box center [707, 382] width 66 height 25
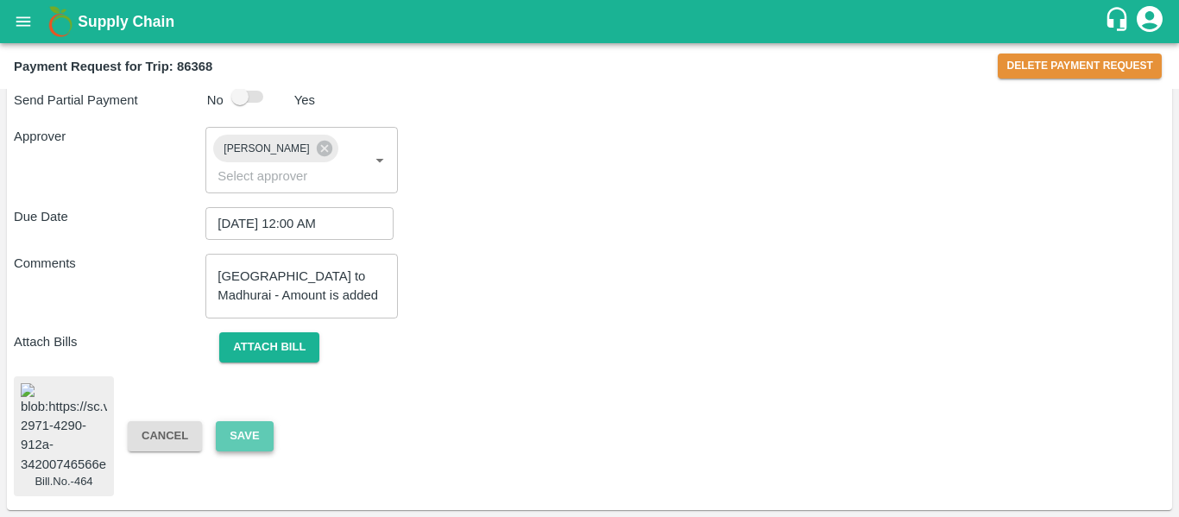
click at [236, 421] on button "Save" at bounding box center [244, 436] width 57 height 30
